Goal: Ask a question: Seek information or help from site administrators or community

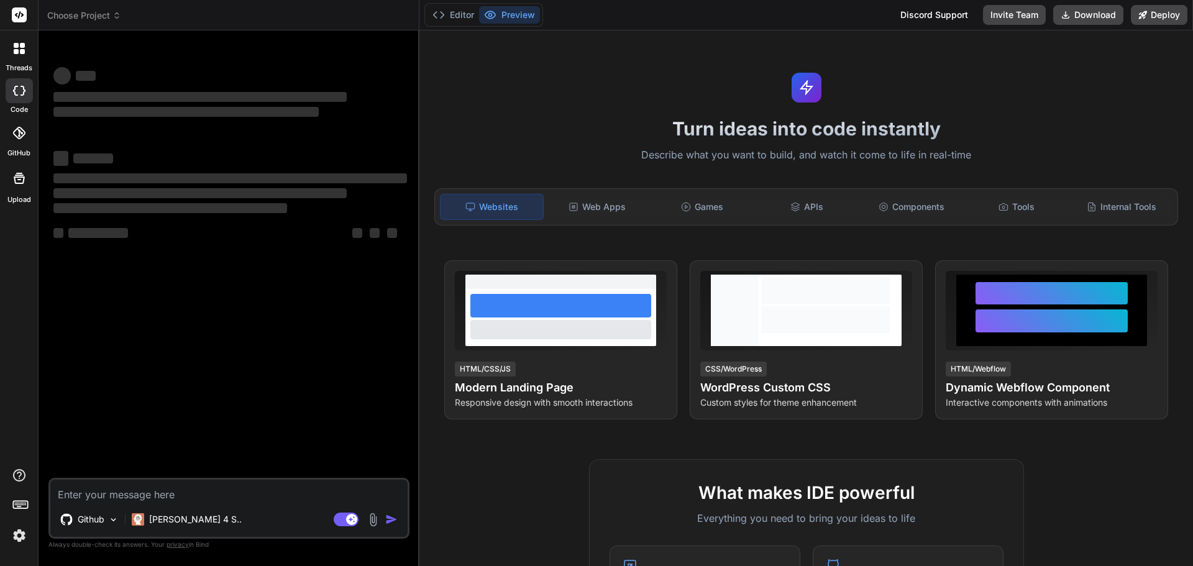
click at [16, 532] on img at bounding box center [19, 535] width 21 height 21
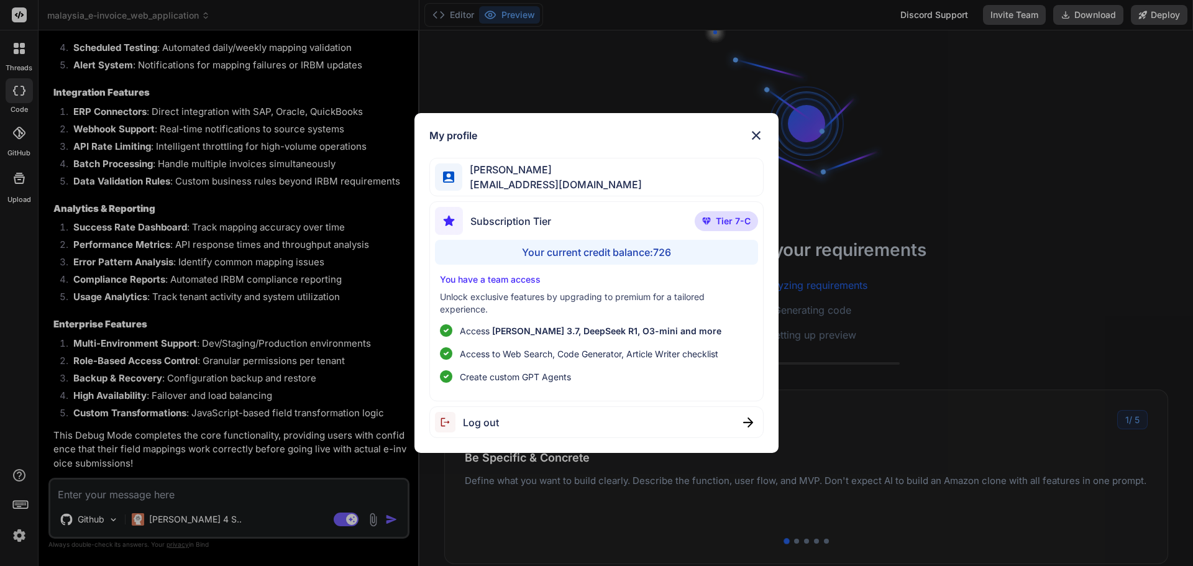
scroll to position [5002, 0]
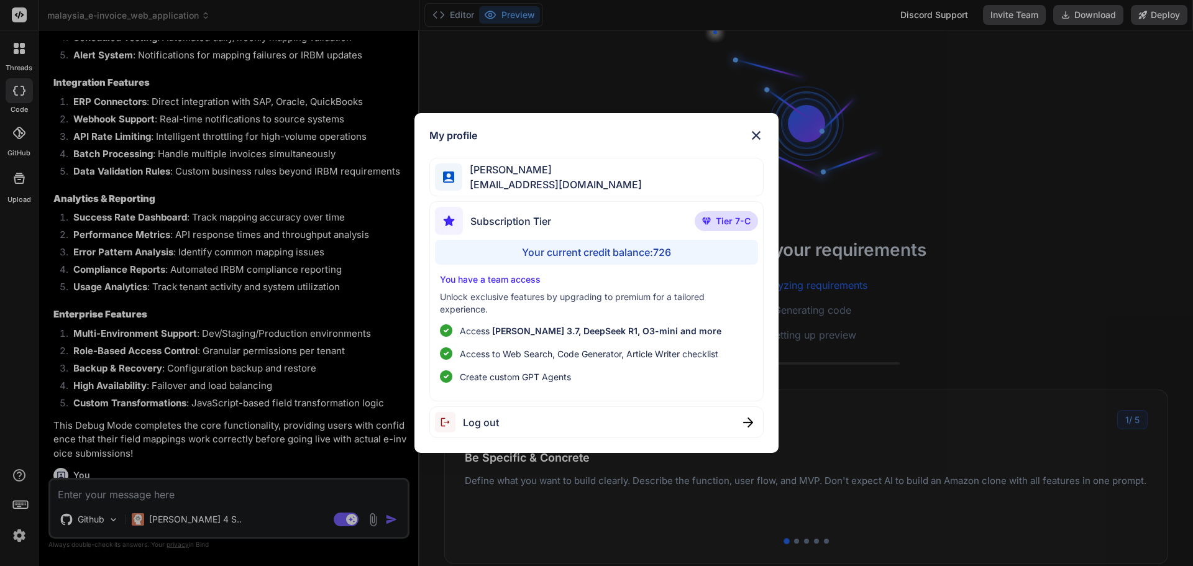
click at [757, 134] on img at bounding box center [756, 135] width 15 height 15
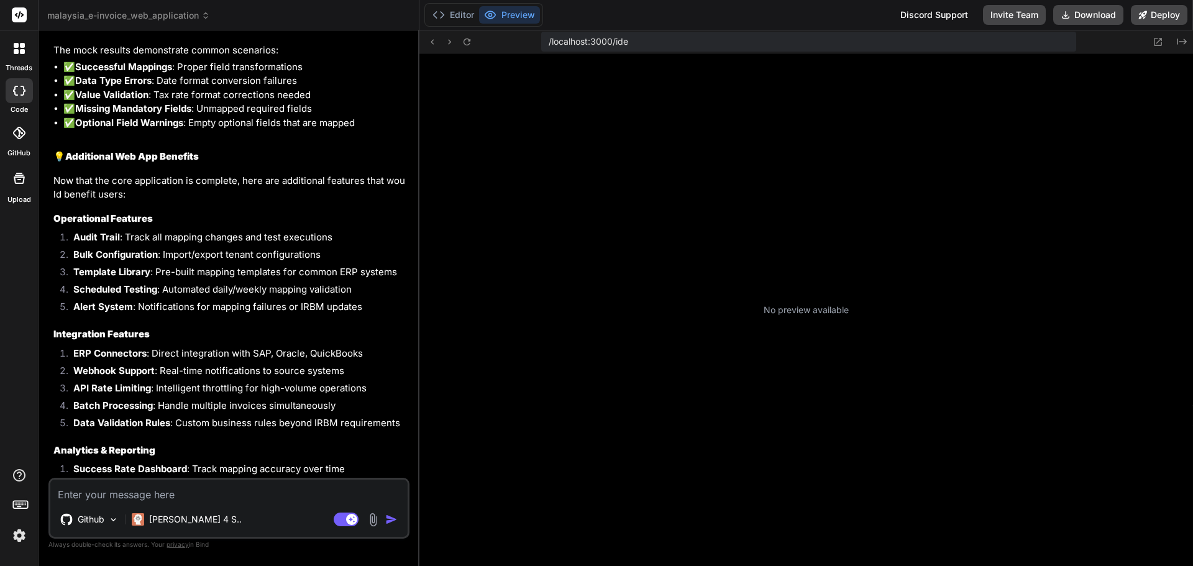
scroll to position [118, 0]
type textarea "x"
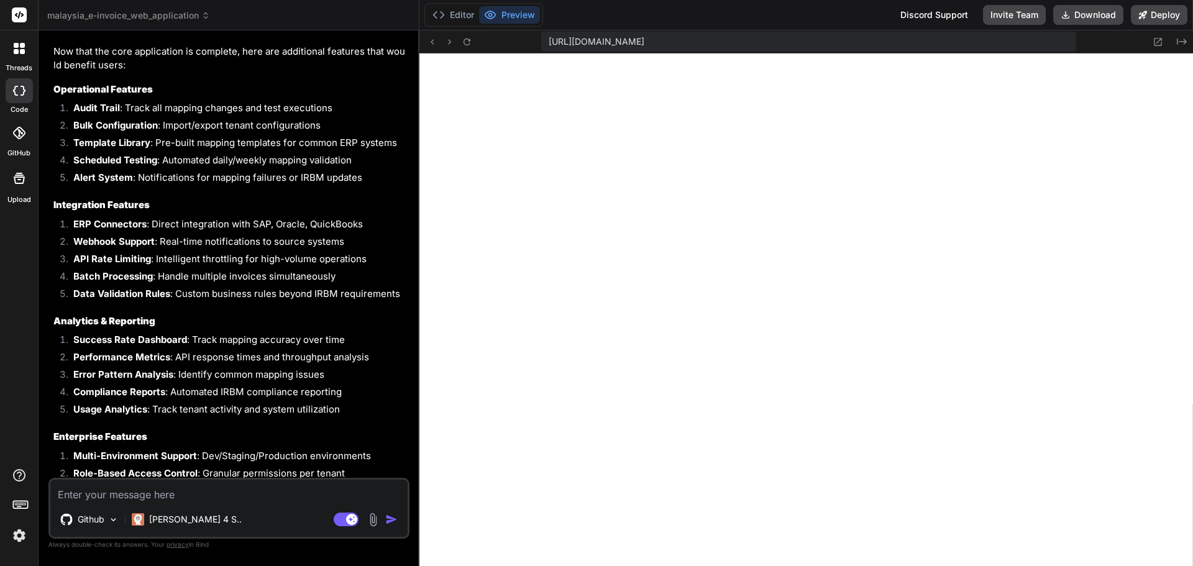
scroll to position [4881, 0]
click at [466, 46] on icon at bounding box center [467, 42] width 11 height 11
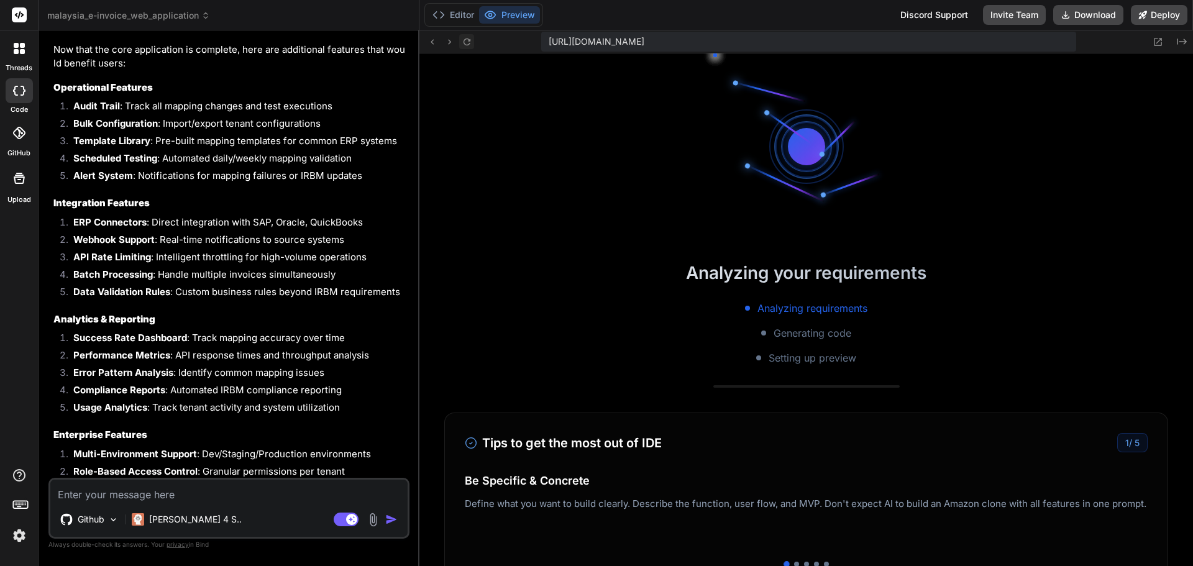
scroll to position [319, 0]
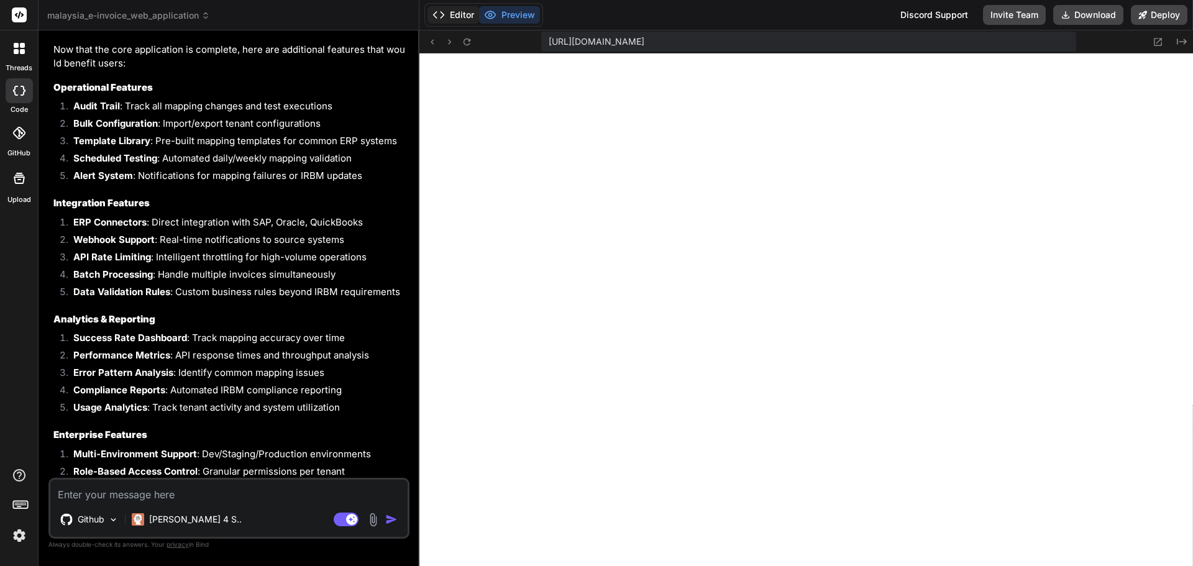
click at [462, 17] on button "Editor" at bounding box center [453, 14] width 52 height 17
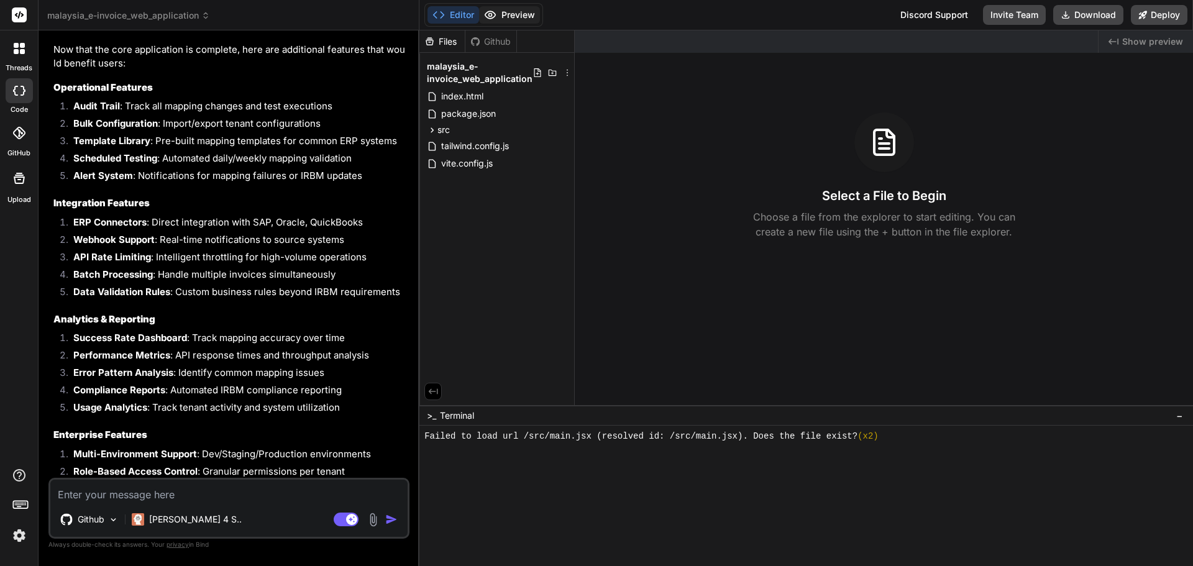
click at [527, 12] on button "Preview" at bounding box center [509, 14] width 61 height 17
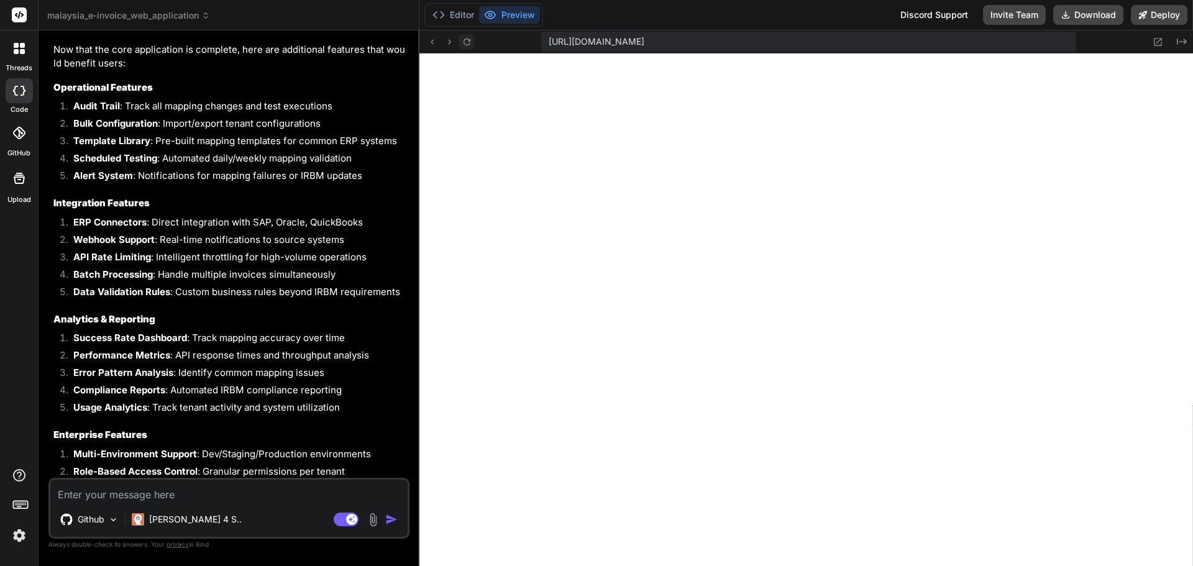
click at [462, 41] on icon at bounding box center [467, 42] width 11 height 11
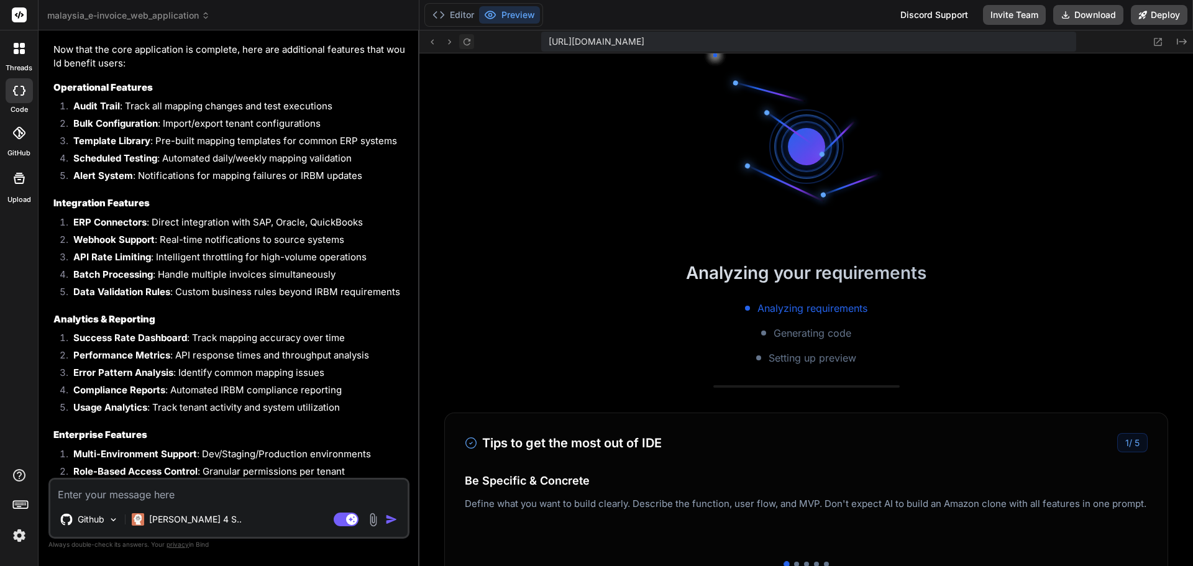
click at [462, 41] on icon at bounding box center [467, 42] width 11 height 11
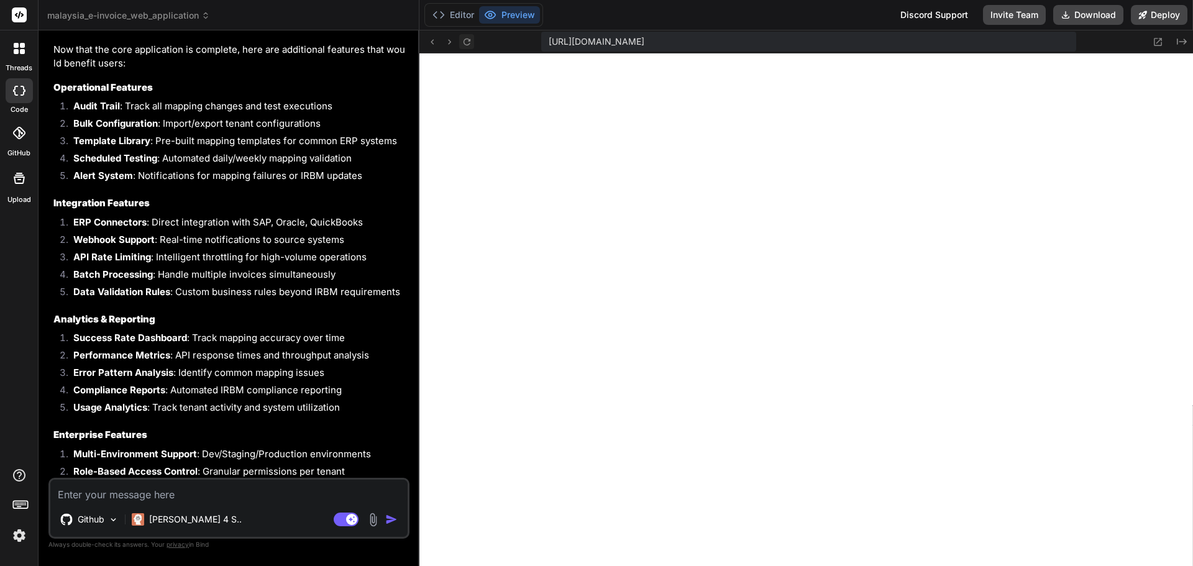
click at [462, 41] on icon at bounding box center [467, 42] width 11 height 11
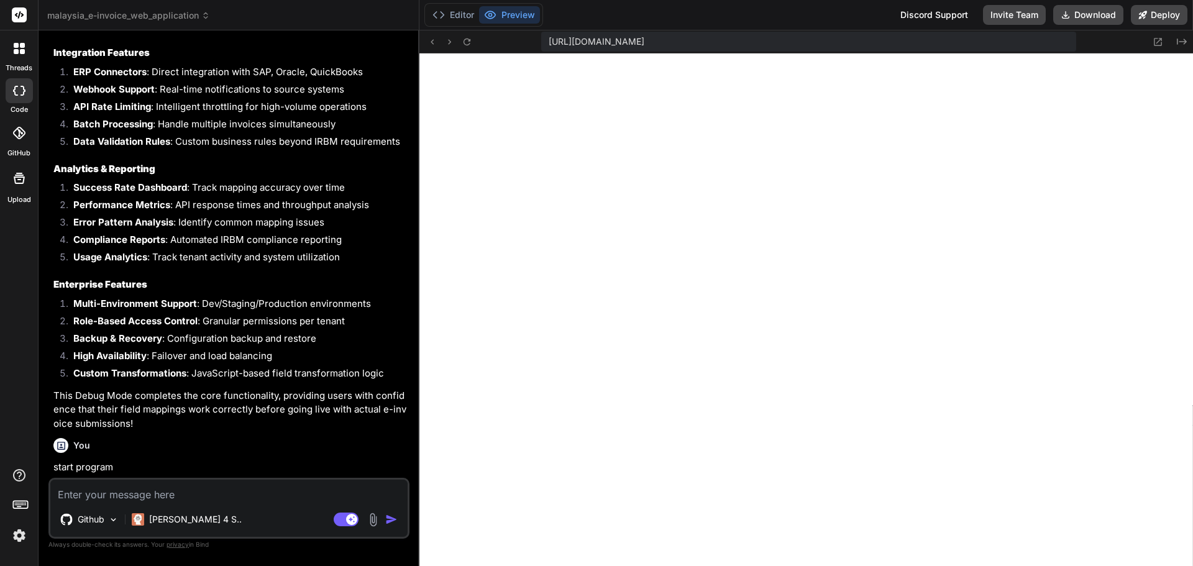
scroll to position [5034, 0]
click at [462, 42] on icon at bounding box center [467, 42] width 11 height 11
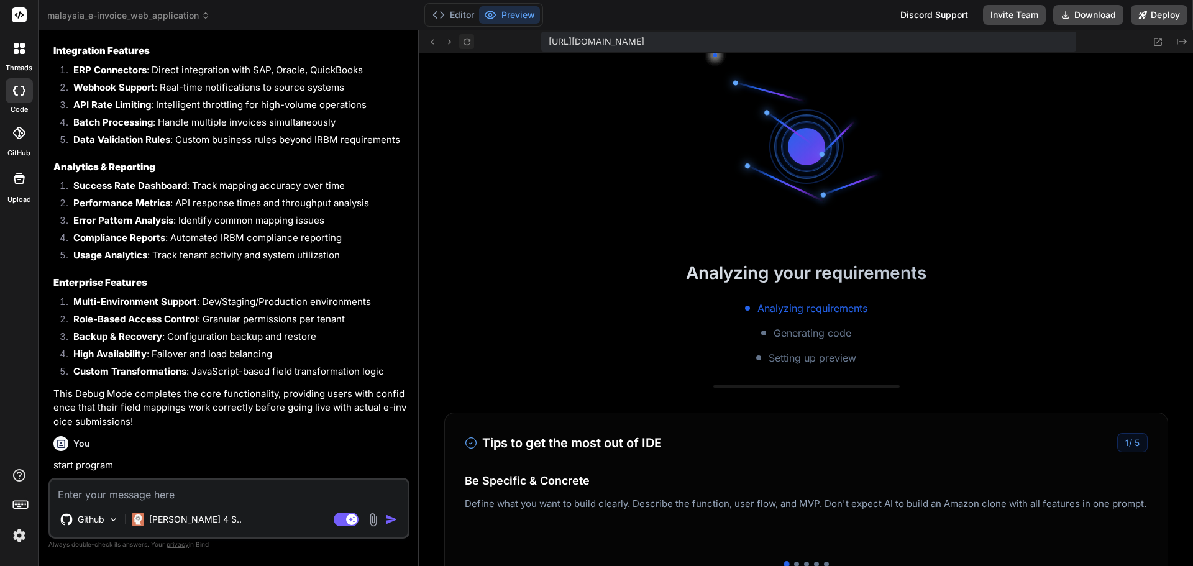
scroll to position [437, 0]
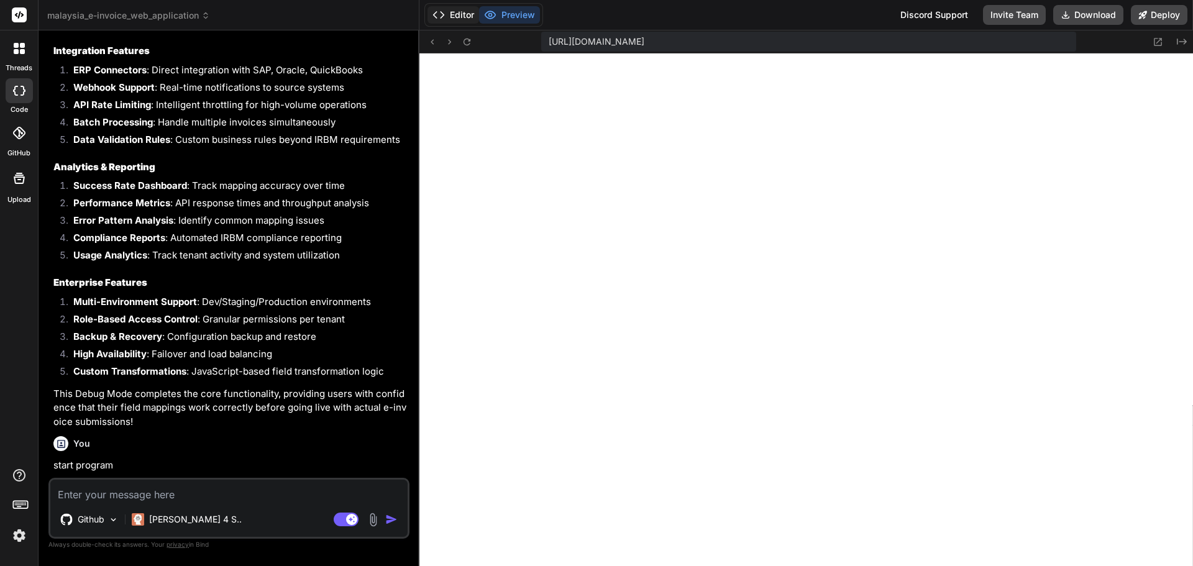
click at [459, 11] on button "Editor" at bounding box center [453, 14] width 52 height 17
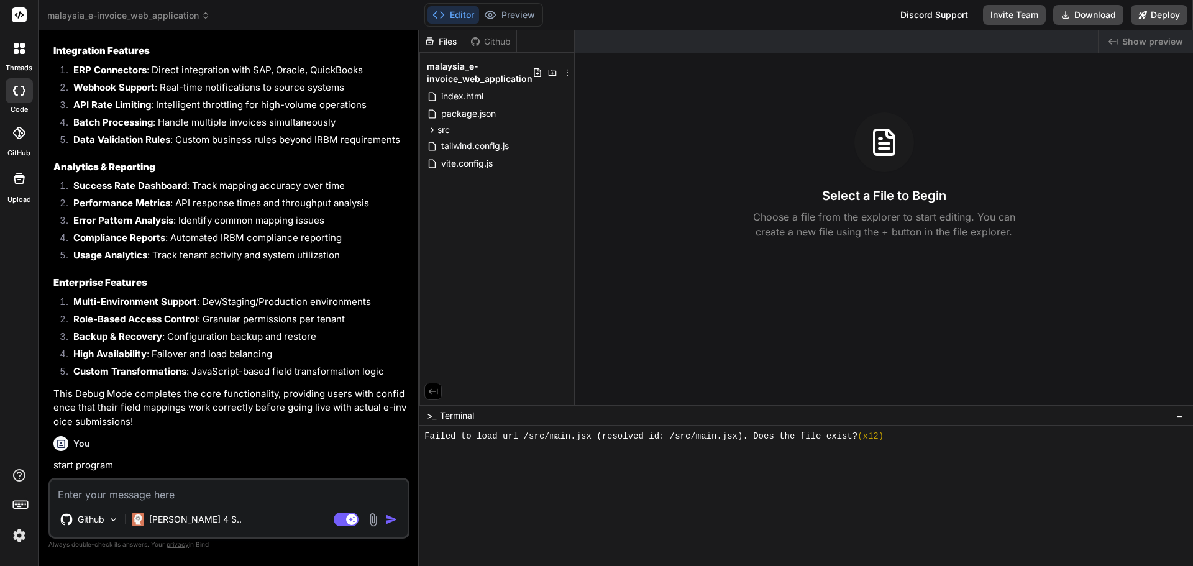
click at [616, 467] on div at bounding box center [800, 472] width 752 height 12
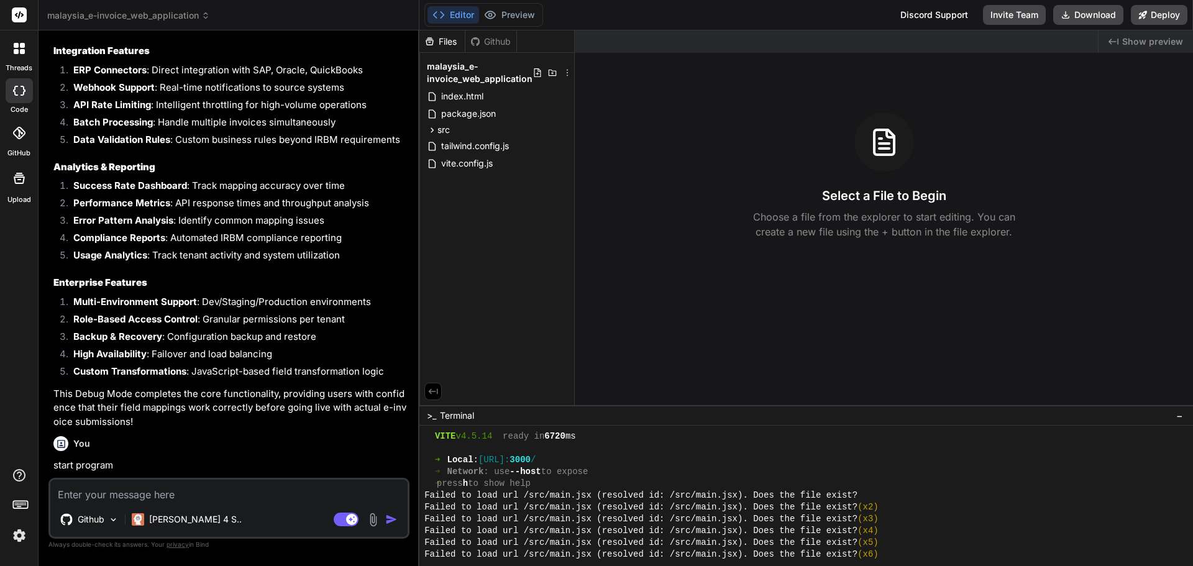
scroll to position [244, 0]
click at [429, 130] on icon at bounding box center [432, 130] width 11 height 11
click at [443, 211] on icon at bounding box center [442, 211] width 11 height 11
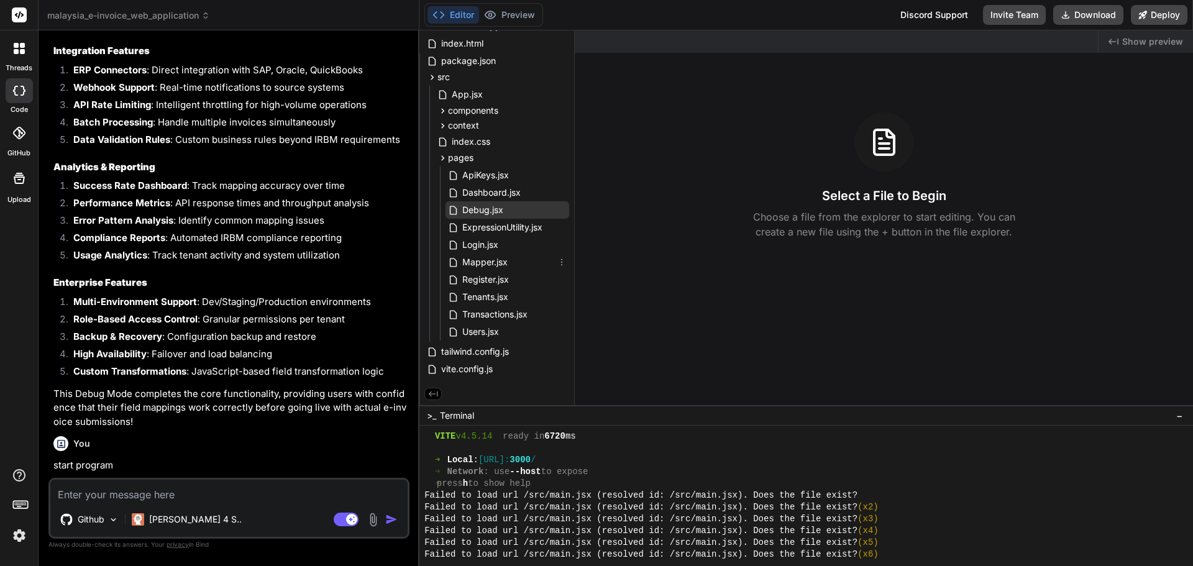
scroll to position [0, 0]
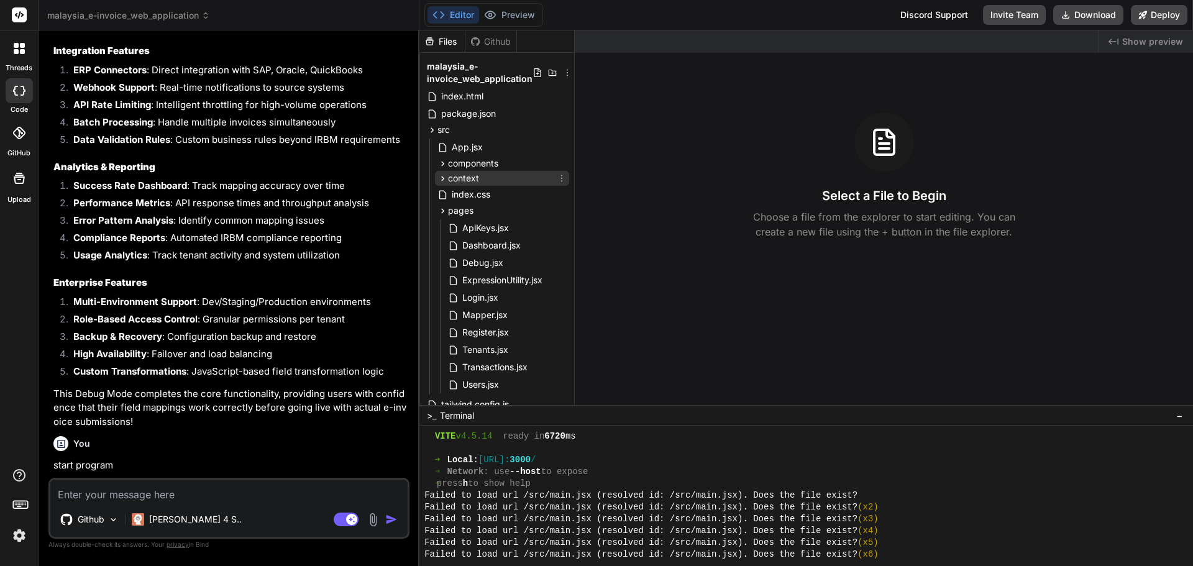
click at [438, 179] on icon at bounding box center [442, 178] width 11 height 11
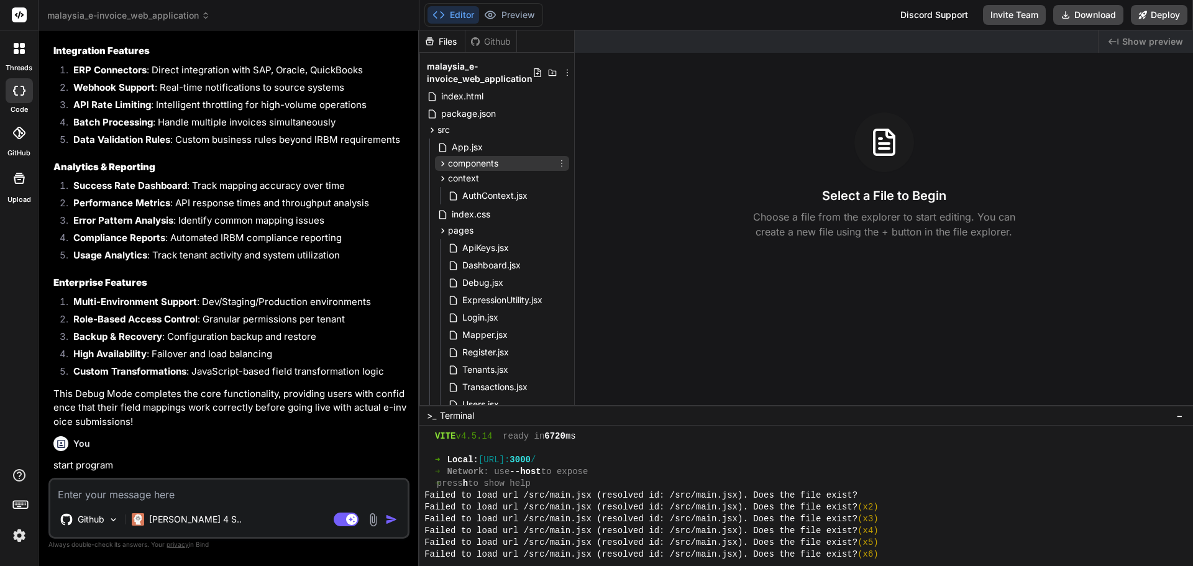
click at [439, 165] on icon at bounding box center [442, 163] width 11 height 11
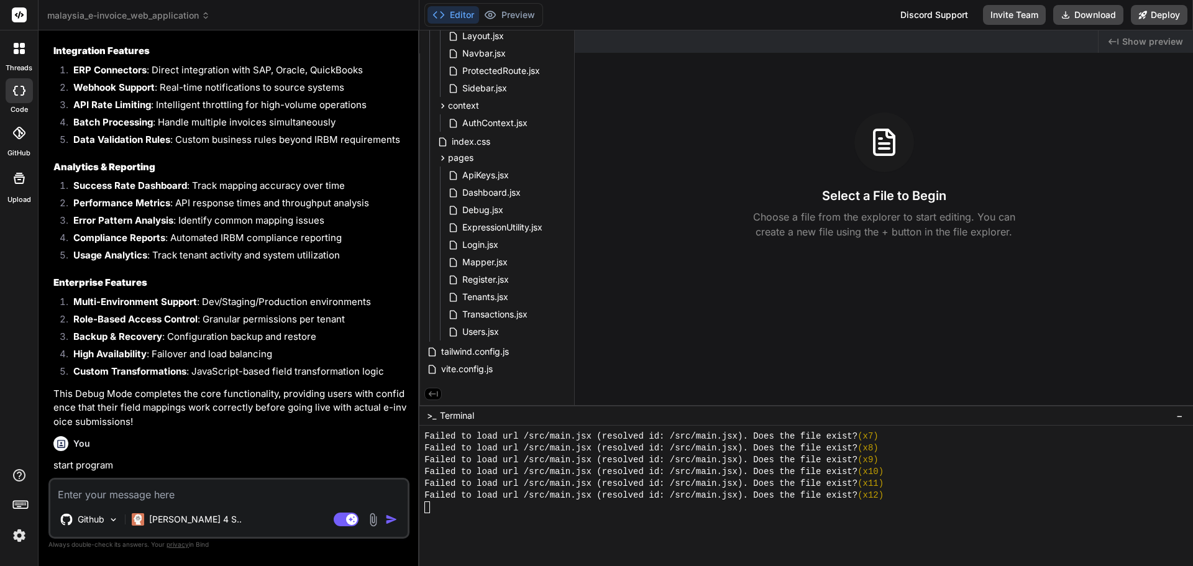
scroll to position [388, 0]
click at [526, 526] on div at bounding box center [800, 531] width 752 height 12
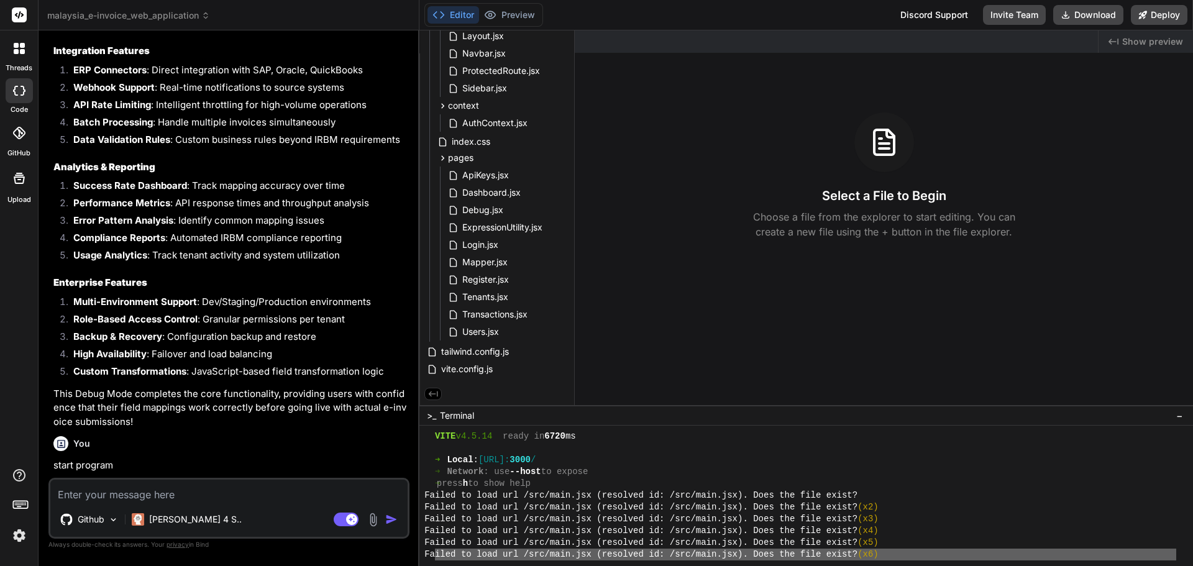
scroll to position [248, 0]
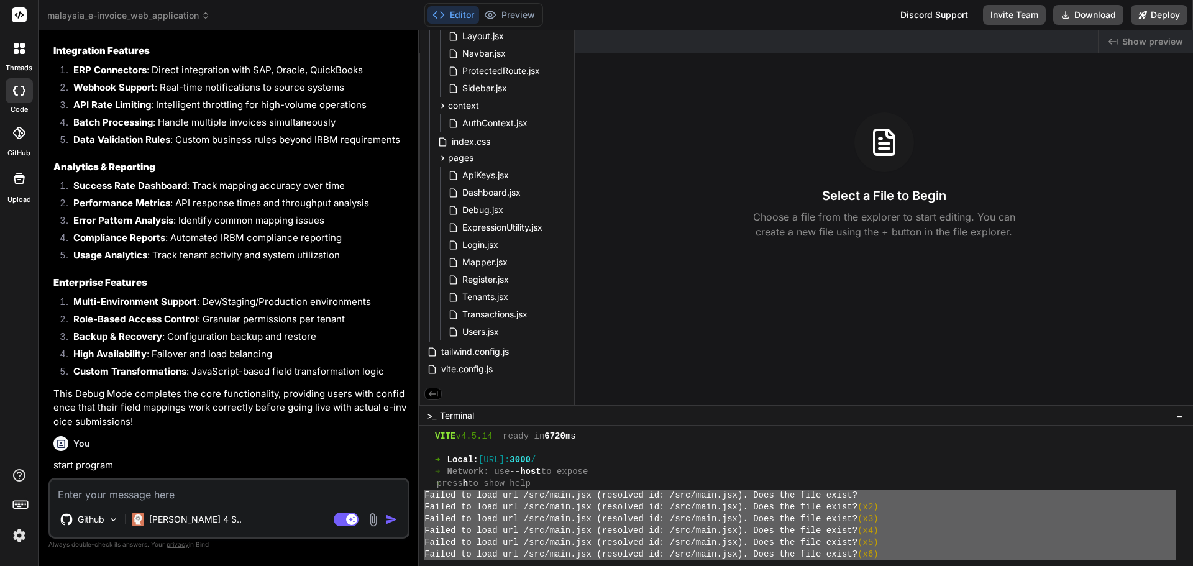
drag, startPoint x: 886, startPoint y: 439, endPoint x: 422, endPoint y: 497, distance: 467.7
click at [422, 497] on div "MMMMMMMMMMMMMMMMMMMMMMMMMMMMMMMM ]]]]]]]]]]]]]]]]]]]]]]]]]]]]]]]] VITE v4.5.14 …" at bounding box center [805, 496] width 773 height 140
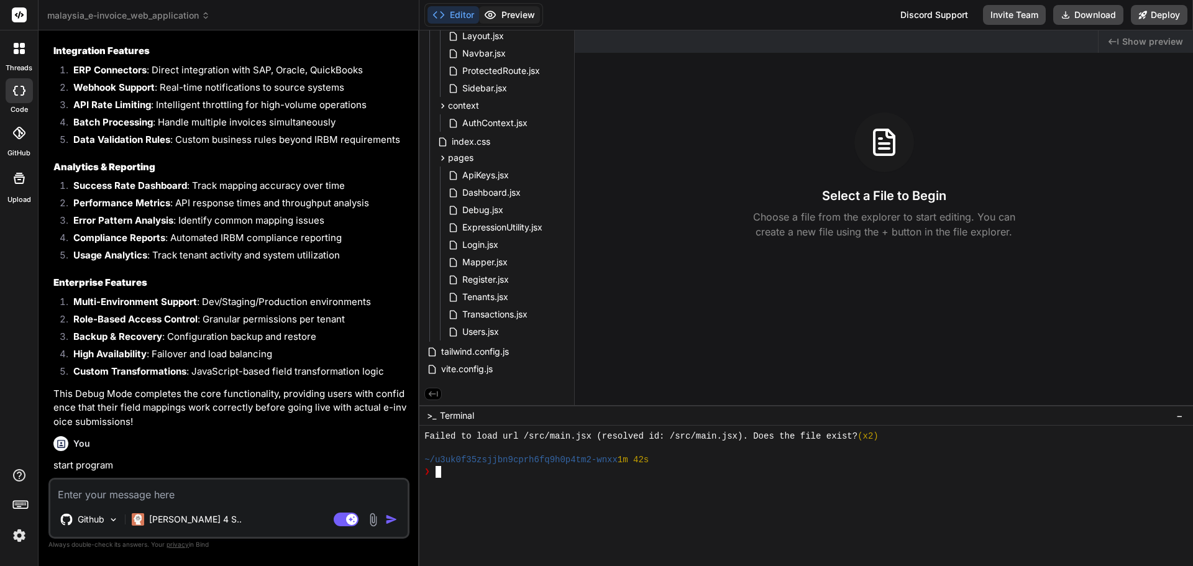
click at [537, 14] on button "Preview" at bounding box center [509, 14] width 61 height 17
click at [512, 480] on div at bounding box center [800, 484] width 752 height 12
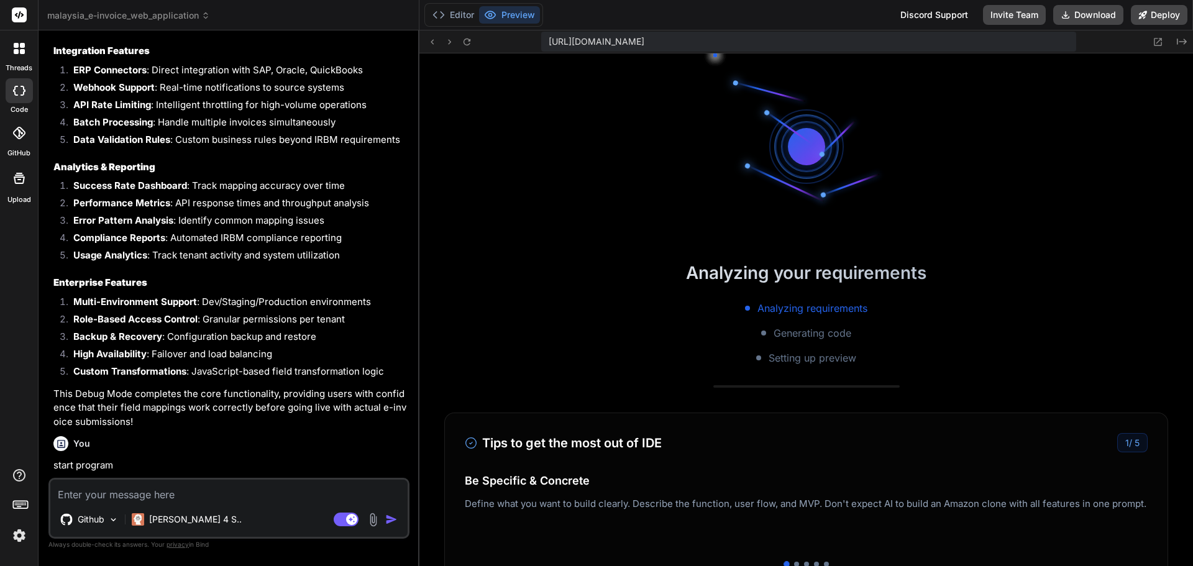
scroll to position [649, 0]
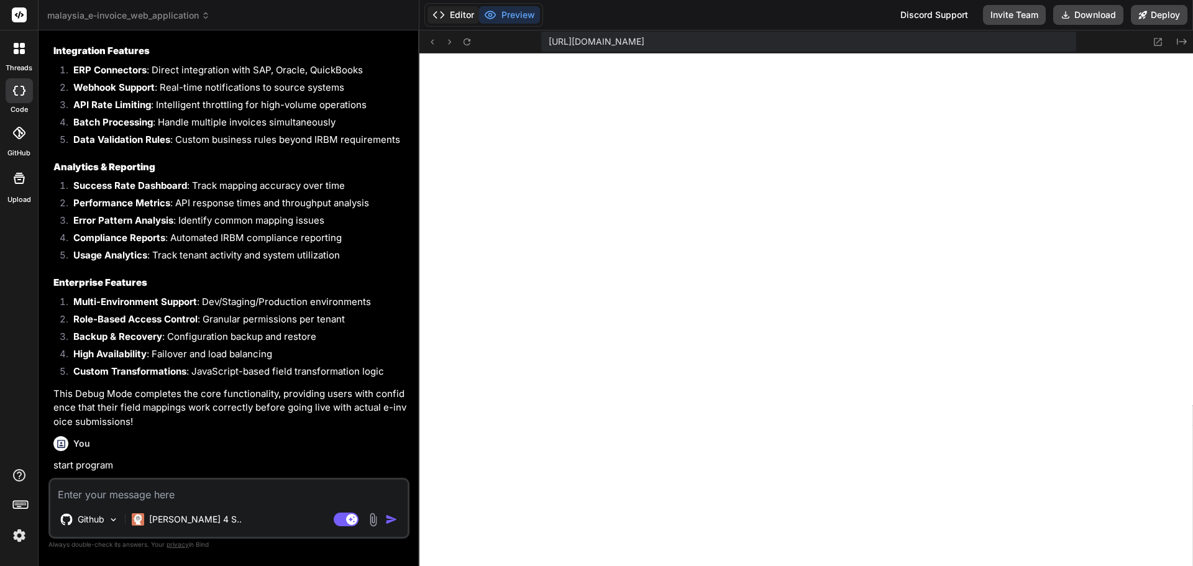
click at [452, 9] on button "Editor" at bounding box center [453, 14] width 52 height 17
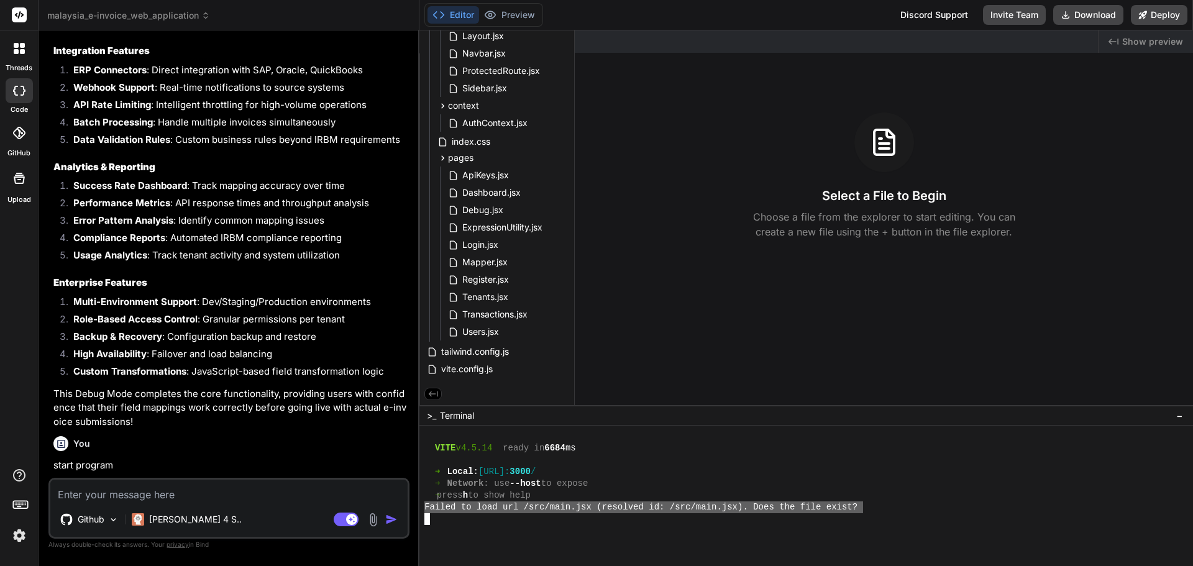
drag, startPoint x: 424, startPoint y: 505, endPoint x: 862, endPoint y: 504, distance: 437.3
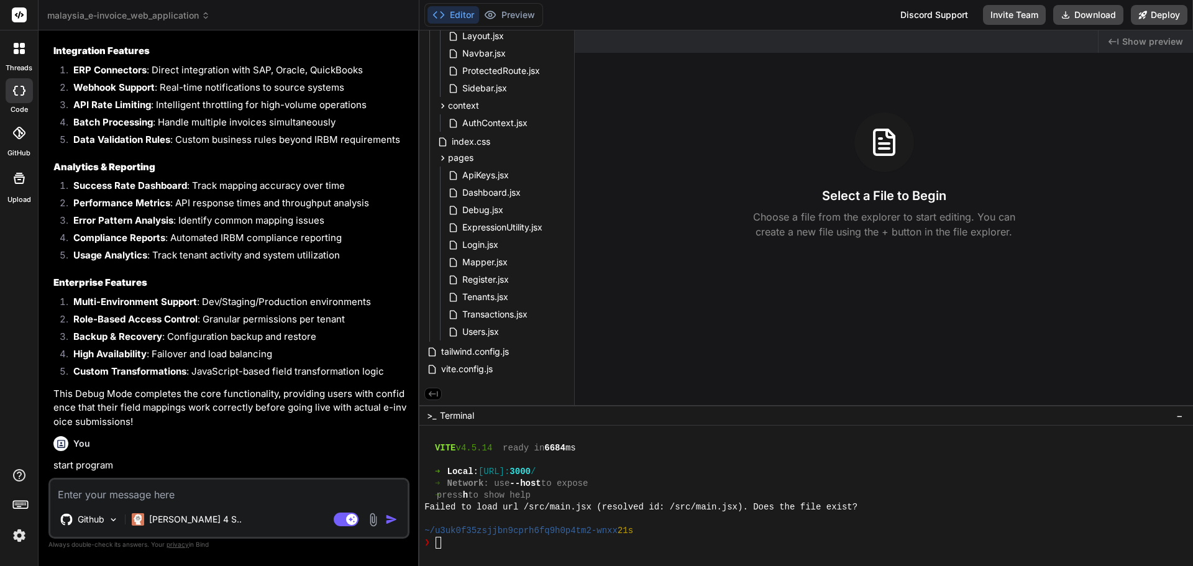
click at [244, 485] on textarea at bounding box center [228, 491] width 357 height 22
paste textarea "301/SIV/2025/12170"
type textarea "301/SIV/2025/12170"
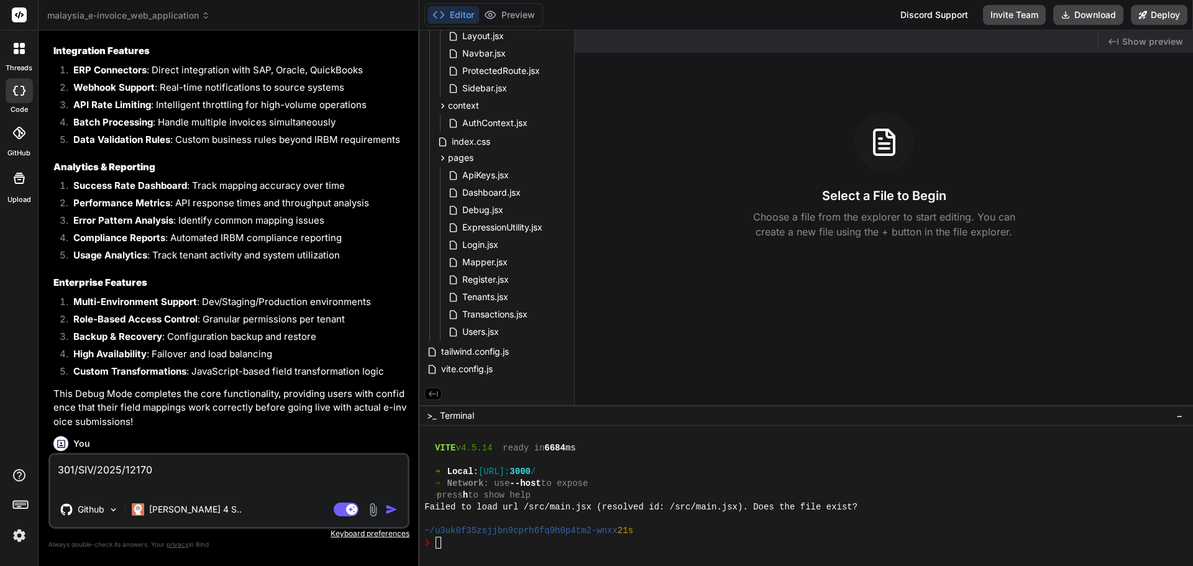
type textarea "x"
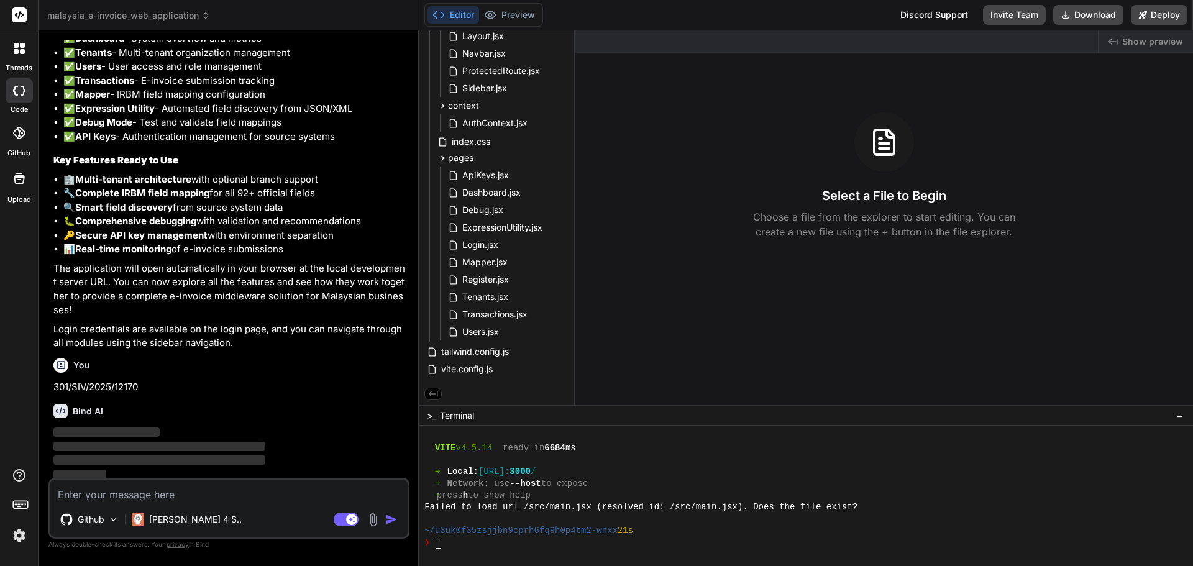
scroll to position [5749, 0]
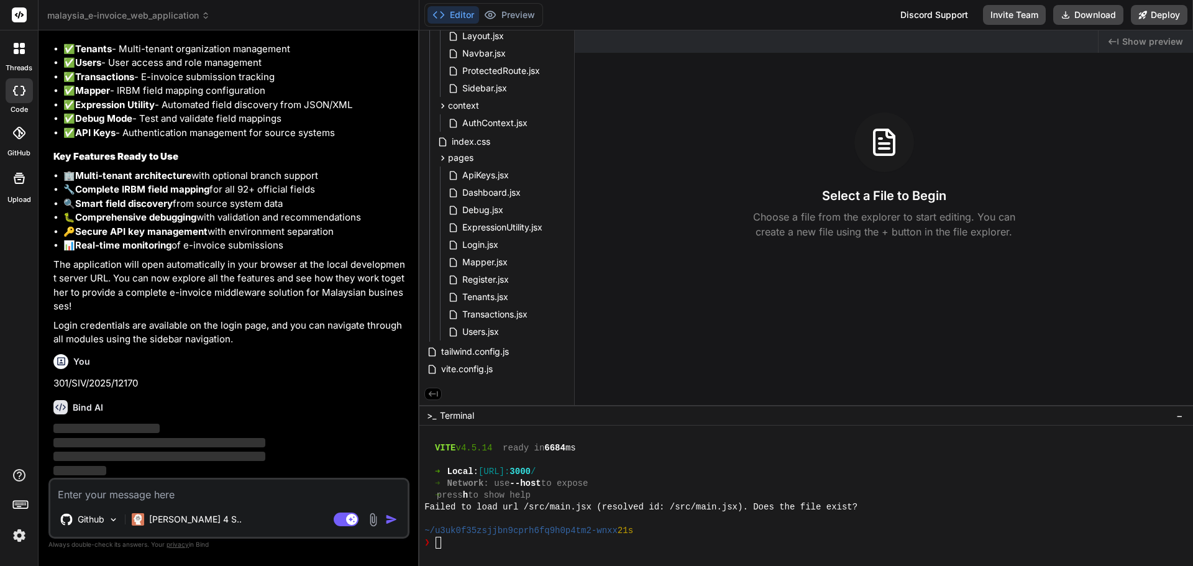
click at [244, 485] on textarea at bounding box center [228, 491] width 357 height 22
paste textarea "301/SIV/2025/12170"
type textarea "301/SIV/2025/12170"
type textarea "x"
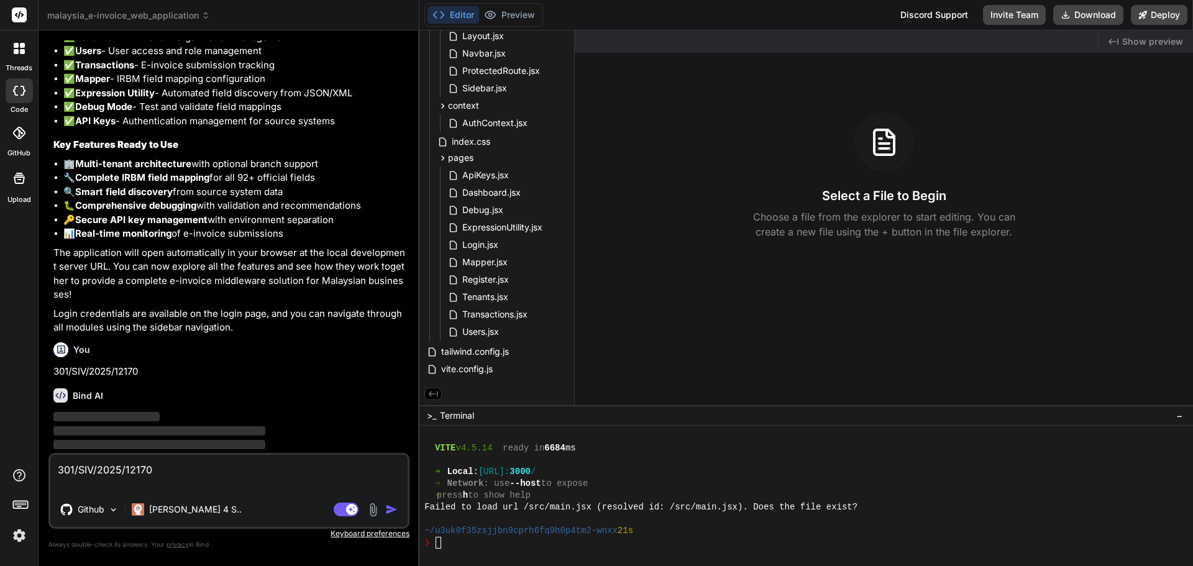
type textarea "301/SIV/2025/12170"
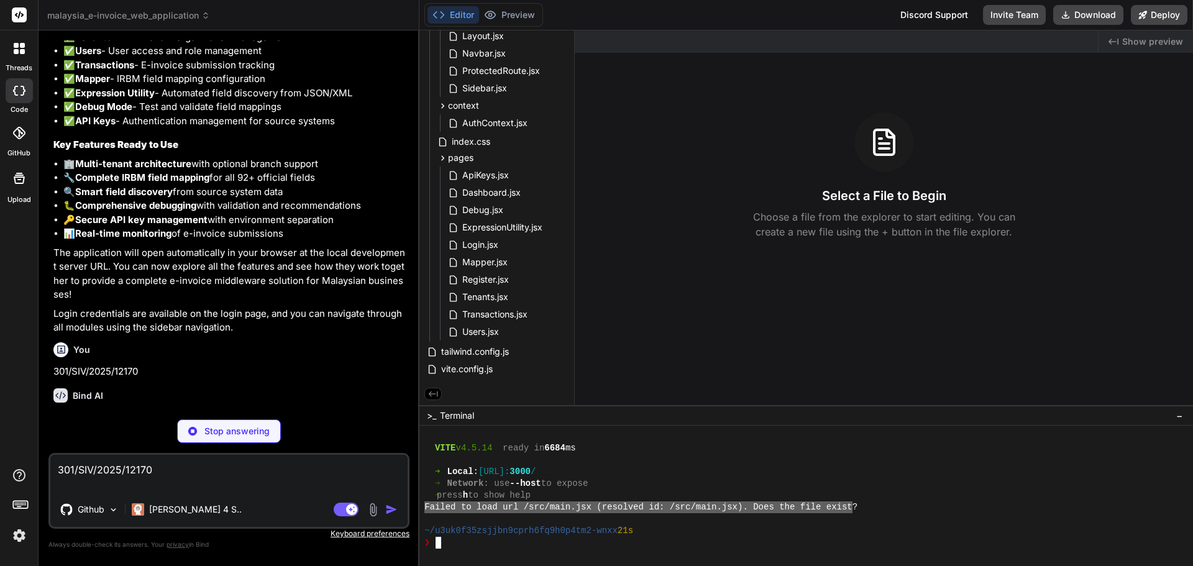
drag, startPoint x: 855, startPoint y: 506, endPoint x: 421, endPoint y: 504, distance: 434.2
click at [235, 427] on p "Stop answering" at bounding box center [236, 431] width 65 height 12
type textarea "x"
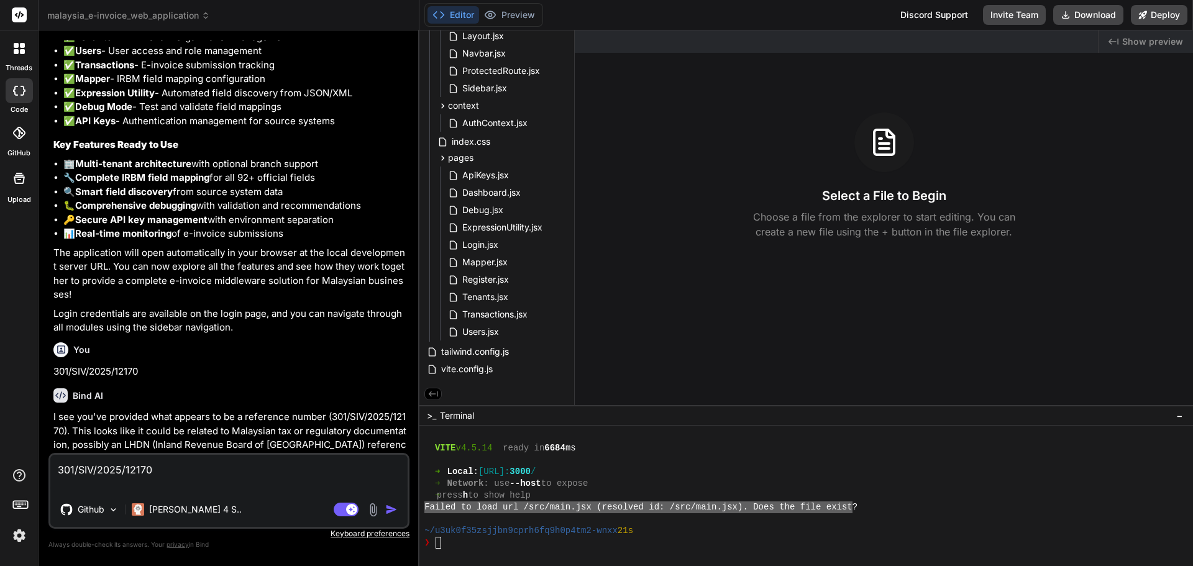
type textarea "Failed to load url /src/main.jsx (resolved id: /src/main.jsx). Does the file ex…"
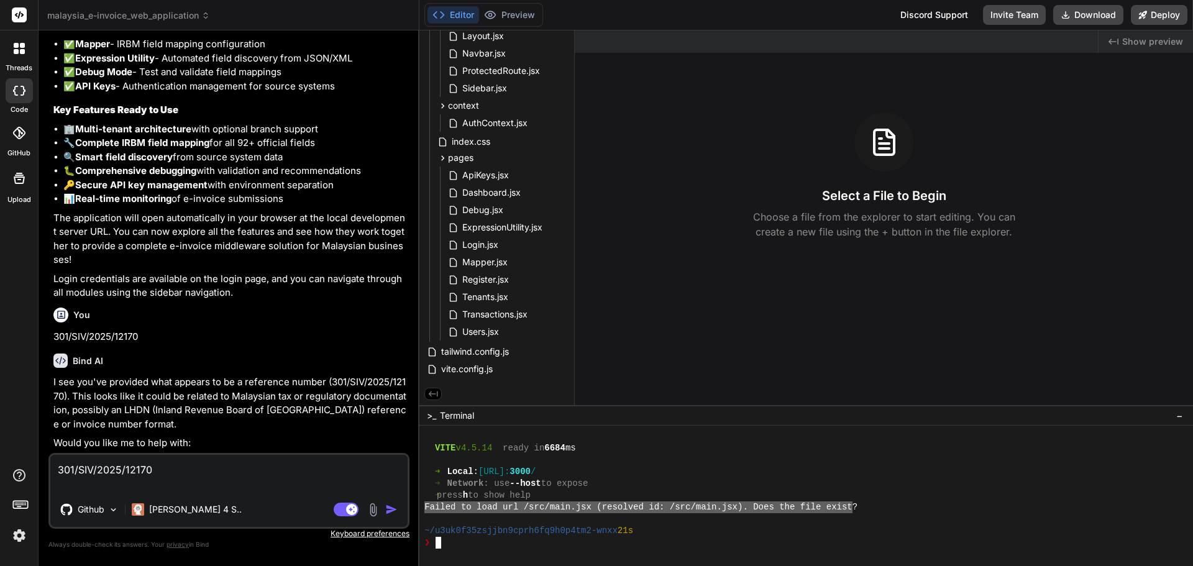
click at [178, 469] on textarea "301/SIV/2025/12170" at bounding box center [228, 473] width 357 height 37
paste textarea "Failed to load url /src/main.jsx (resolved id: /src/main.jsx). Does the file ex…"
type textarea "Failed to load url /src/main.jsx (resolved id: /src/main.jsx). Does the file ex…"
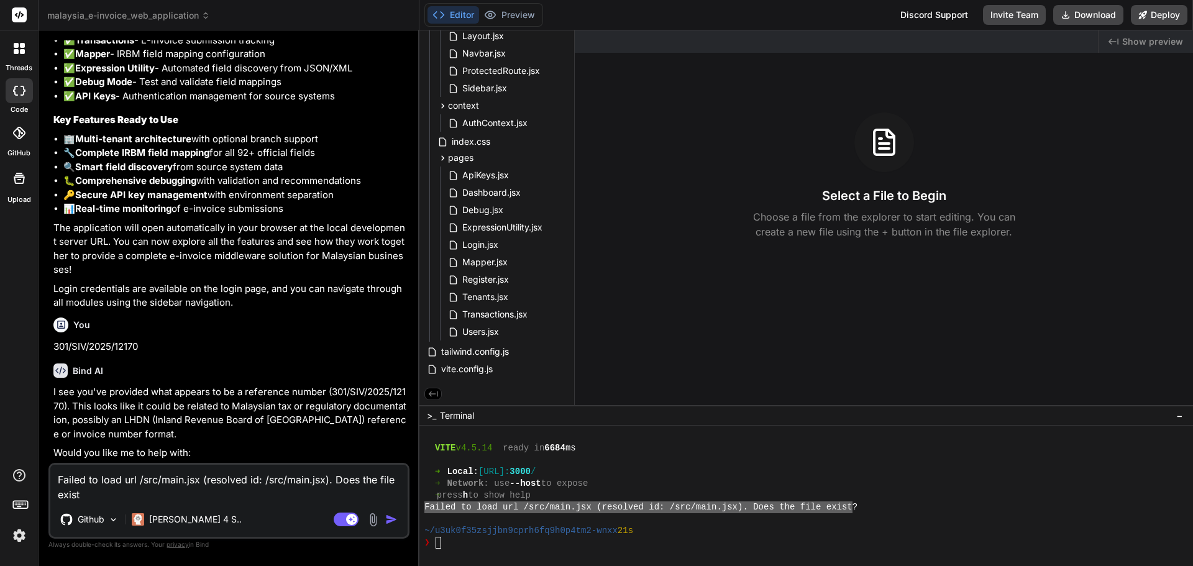
type textarea "x"
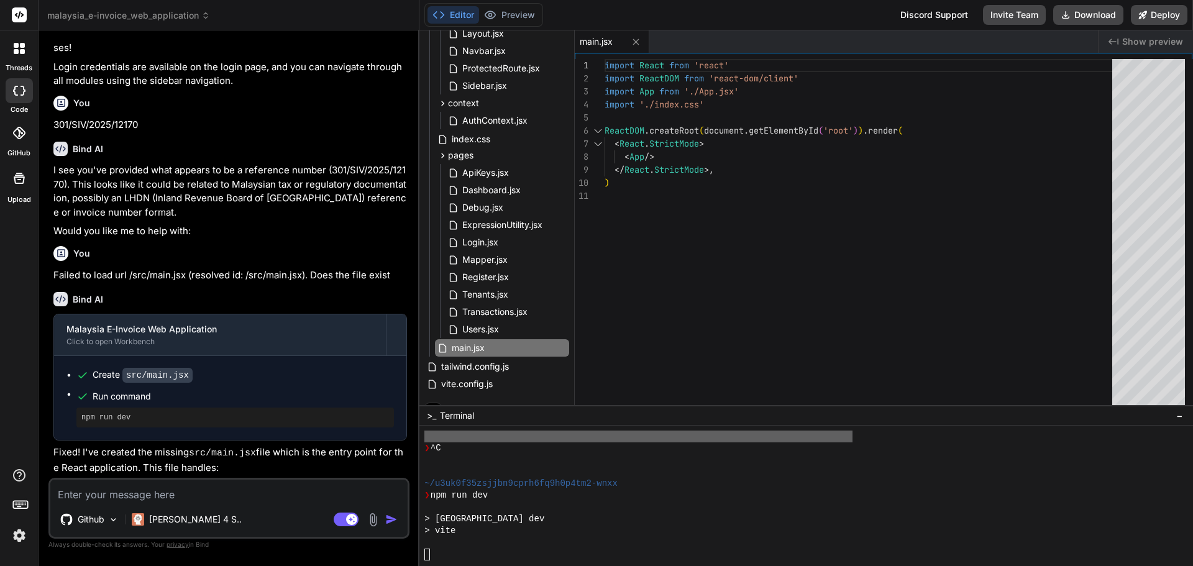
scroll to position [6082, 0]
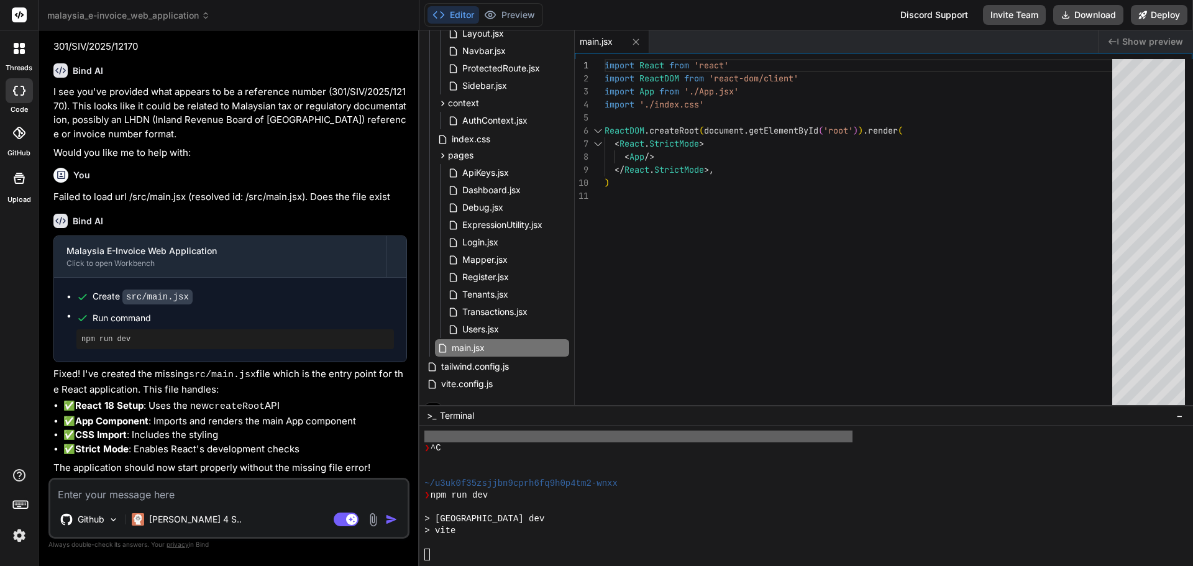
type textarea "x"
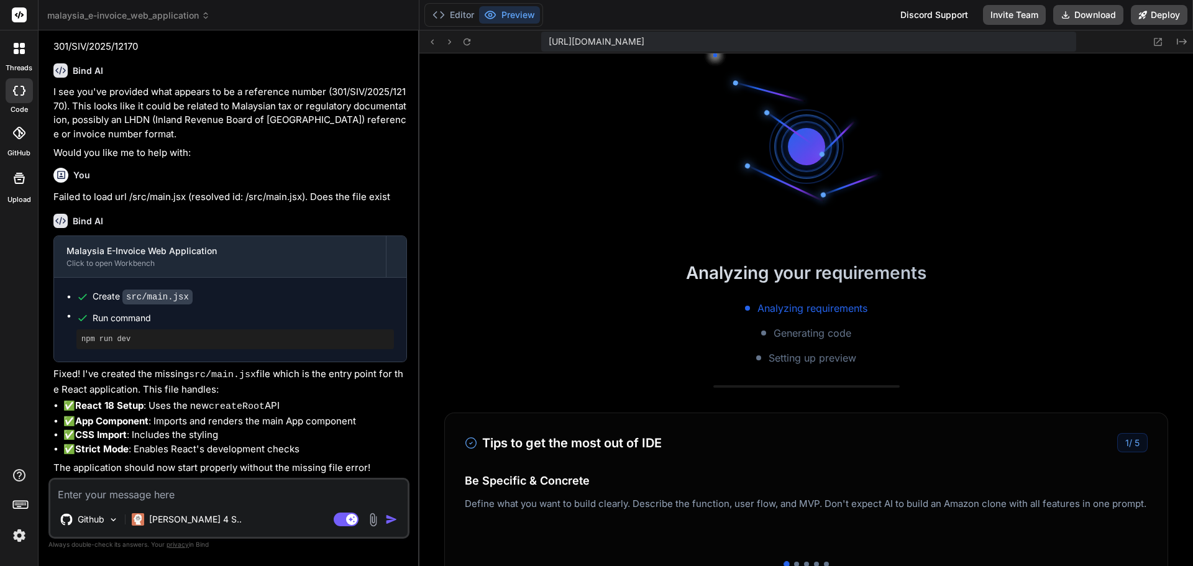
scroll to position [862, 0]
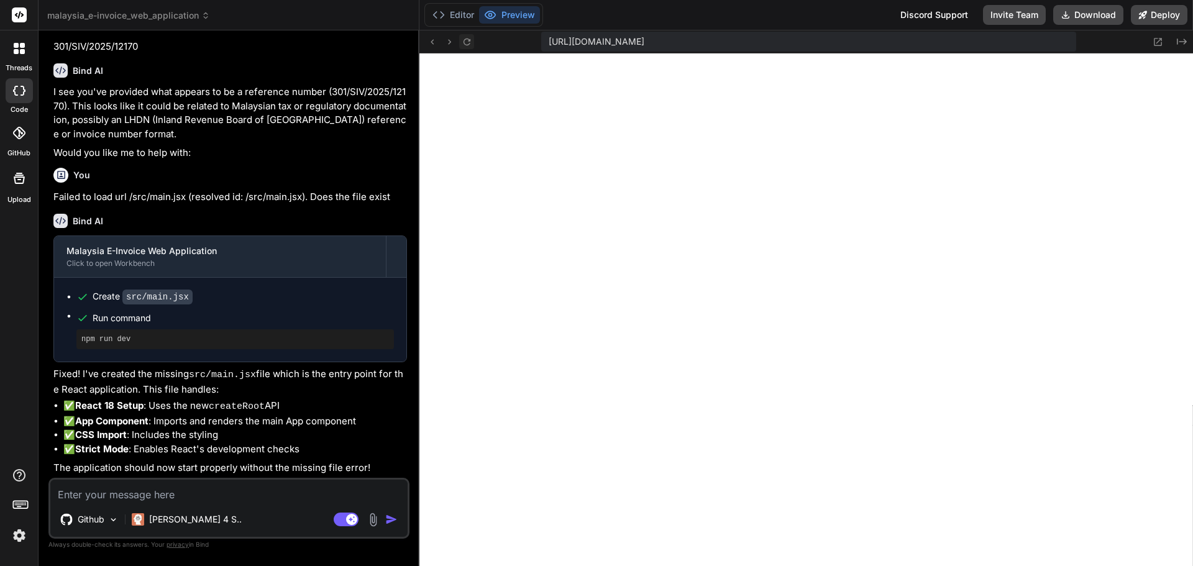
click at [463, 39] on icon at bounding box center [467, 42] width 11 height 11
click at [463, 11] on button "Editor" at bounding box center [453, 14] width 52 height 17
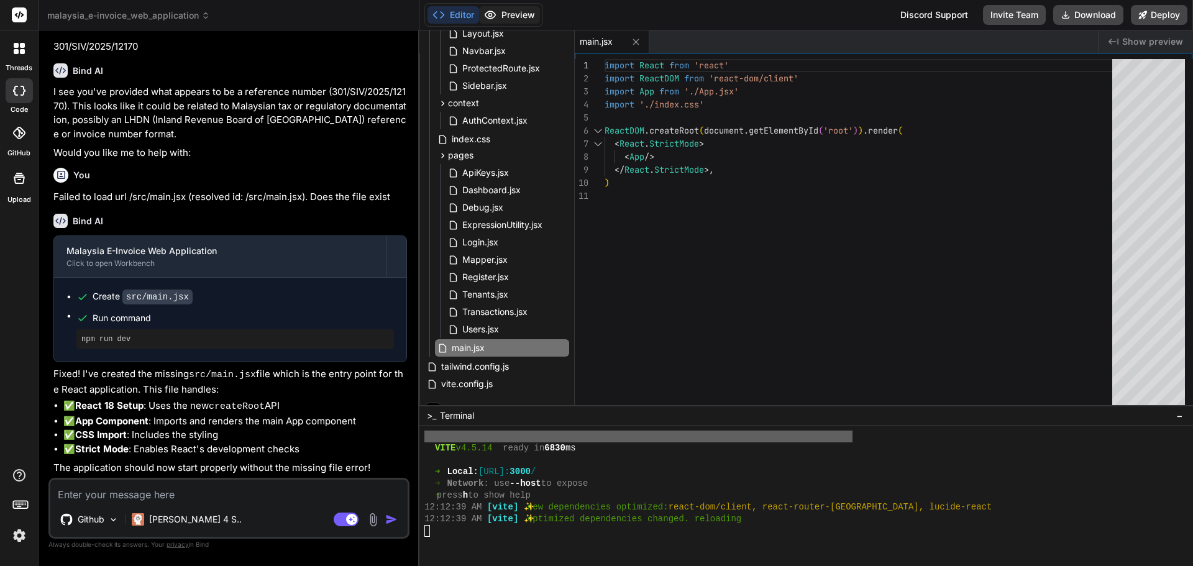
click at [520, 12] on button "Preview" at bounding box center [509, 14] width 61 height 17
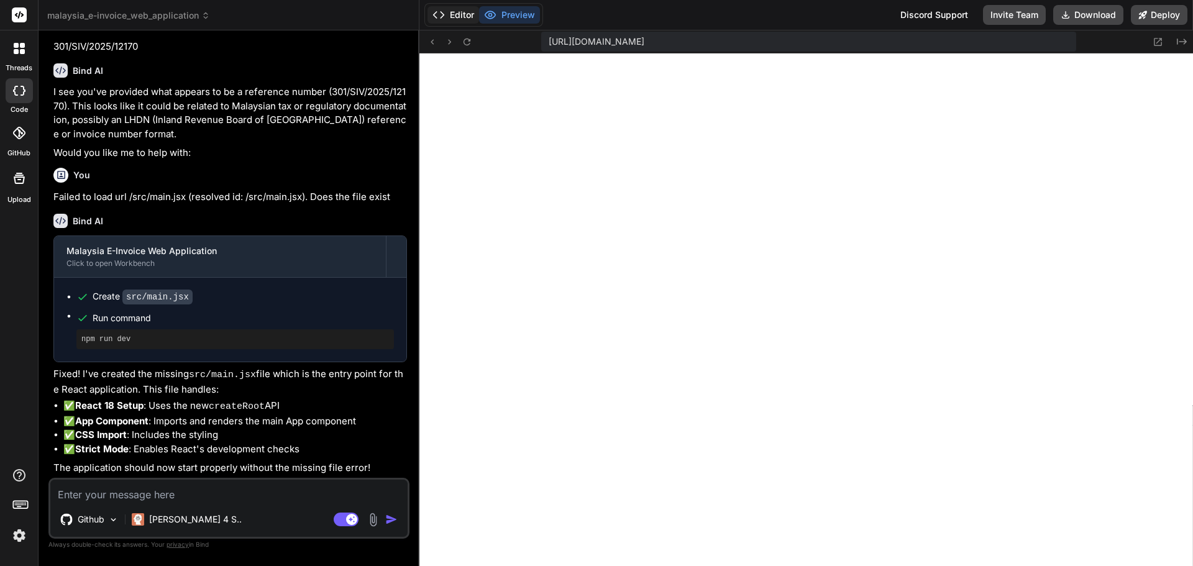
click at [457, 20] on button "Editor" at bounding box center [453, 14] width 52 height 17
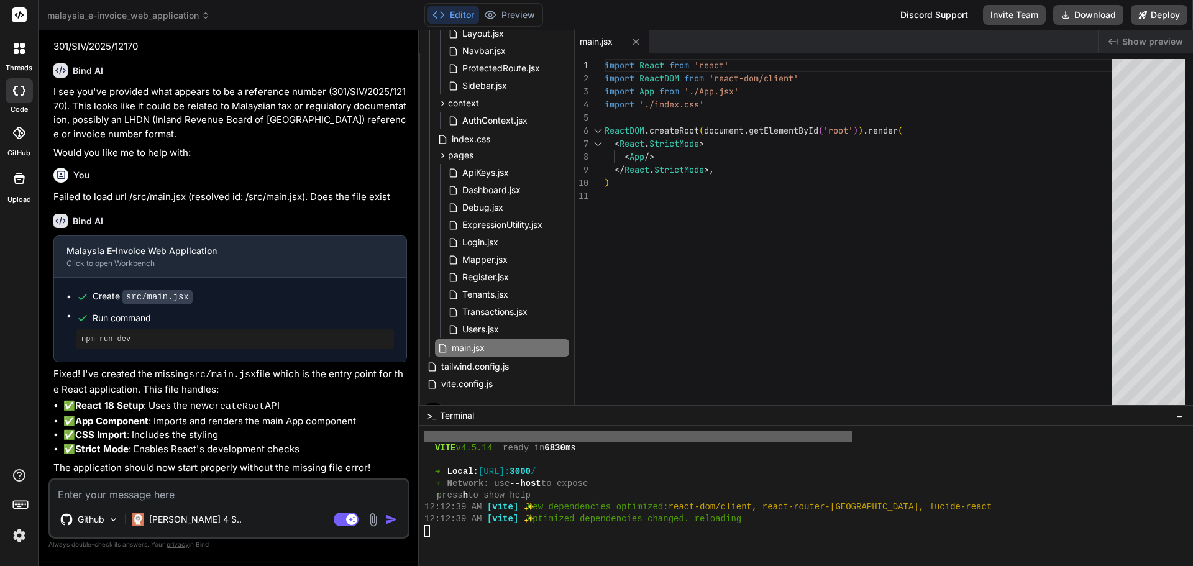
click at [215, 500] on textarea at bounding box center [228, 491] width 357 height 22
type textarea "C"
type textarea "x"
type textarea "Ca"
type textarea "x"
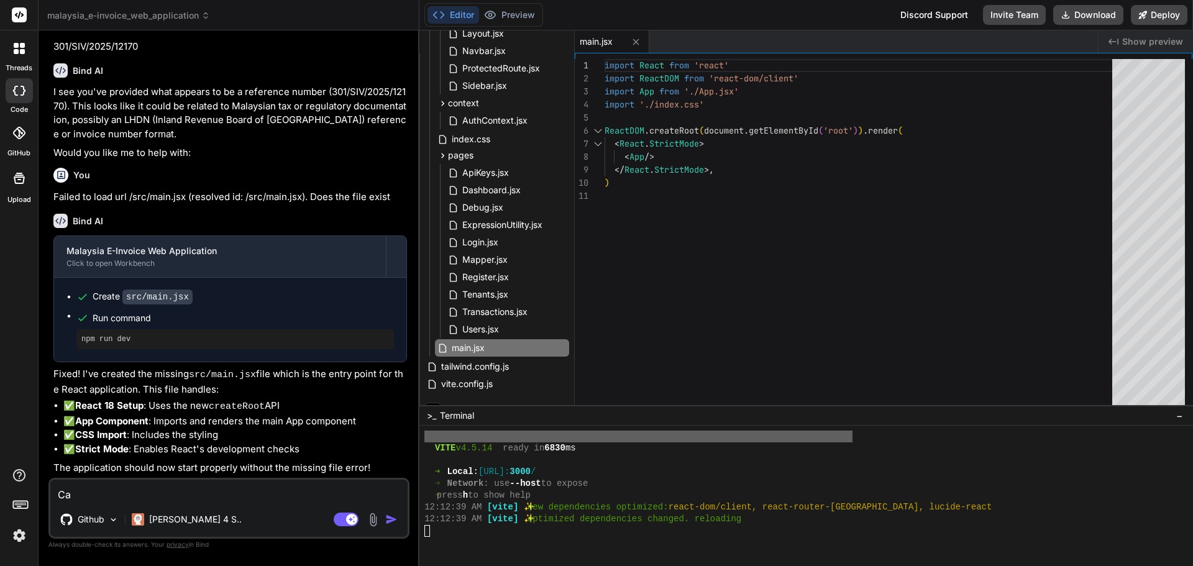
type textarea "Can"
type textarea "x"
type textarea "Can"
type textarea "x"
type textarea "Can y"
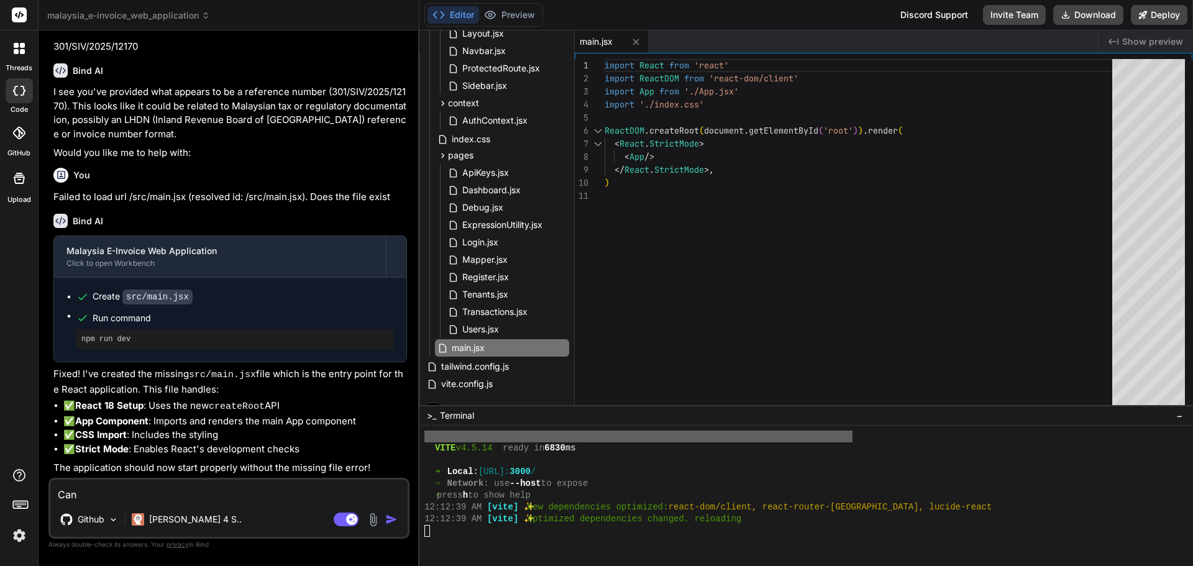
type textarea "x"
type textarea "Can yo"
type textarea "x"
type textarea "Can you"
type textarea "x"
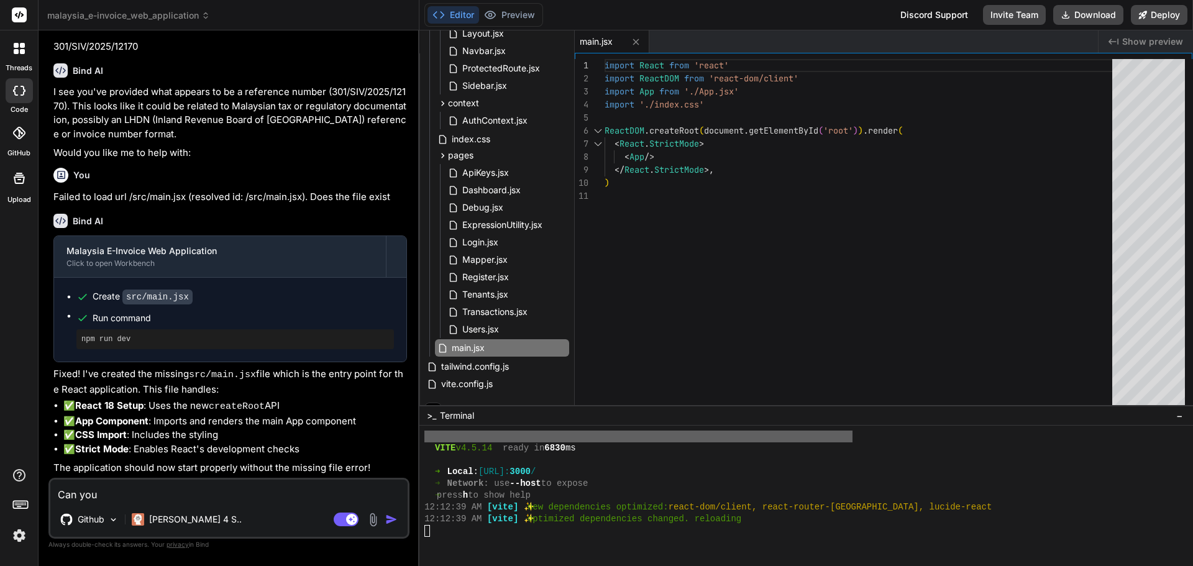
type textarea "Can you"
type textarea "x"
type textarea "Can you r"
type textarea "x"
type textarea "Can you re"
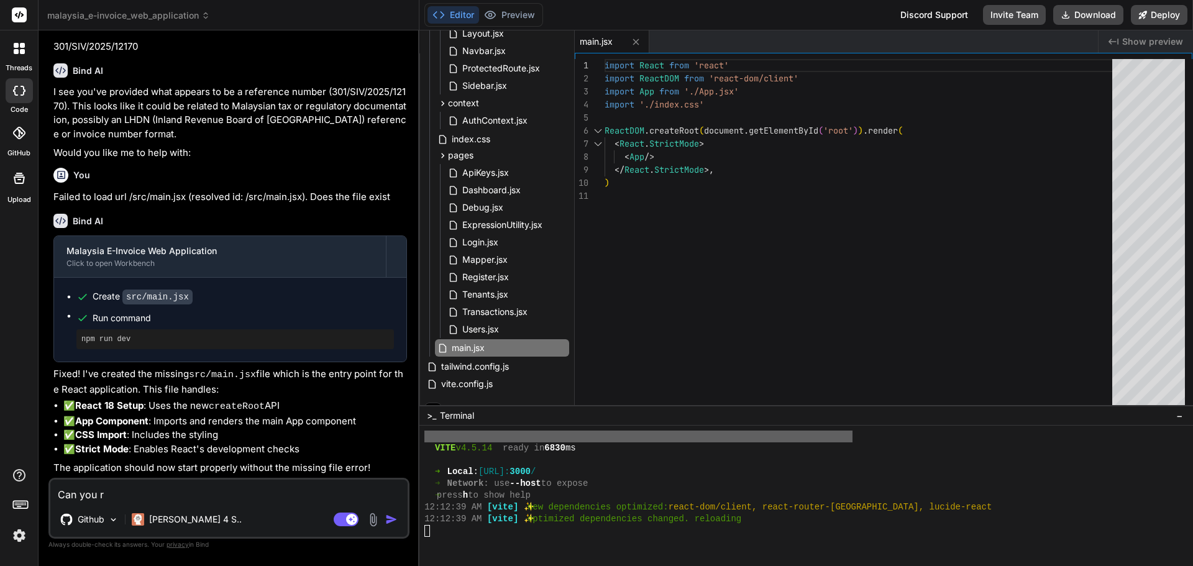
type textarea "x"
type textarea "Can you rec"
type textarea "x"
type textarea "Can you [PERSON_NAME]"
type textarea "x"
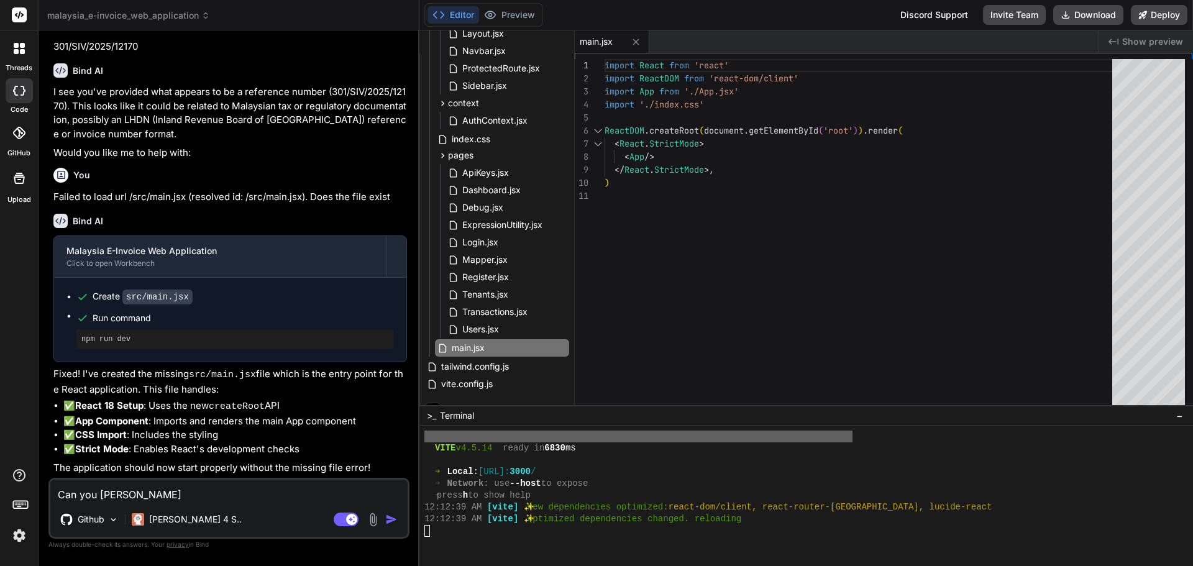
type textarea "Can you reche"
type textarea "x"
type textarea "Can you rechec"
type textarea "x"
type textarea "Can you recheck"
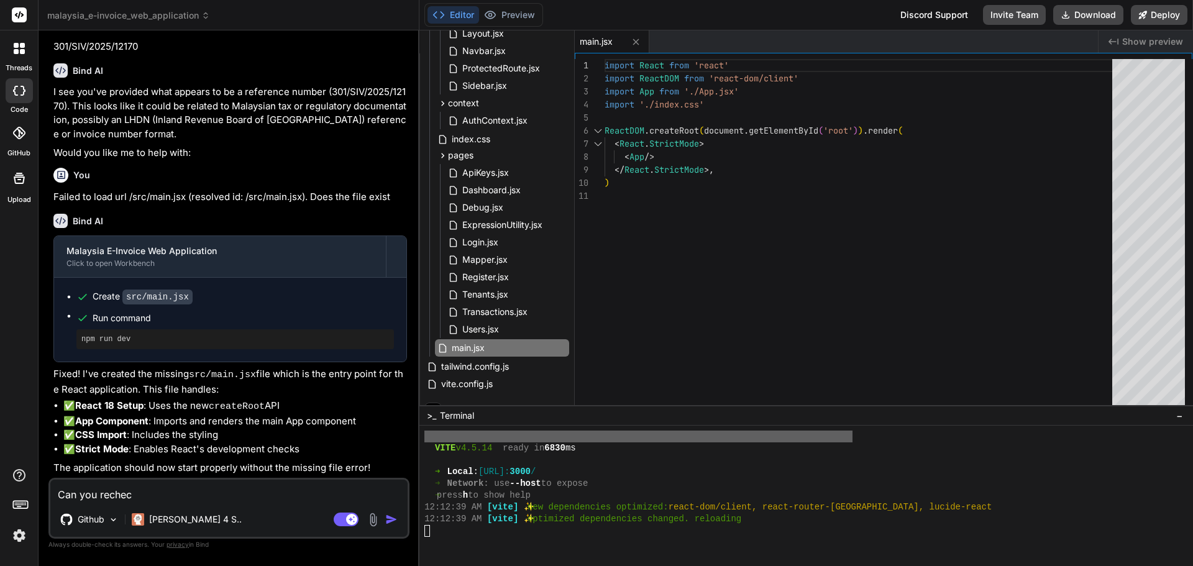
type textarea "x"
type textarea "Can you recheck"
type textarea "x"
type textarea "Can you recheck a"
type textarea "x"
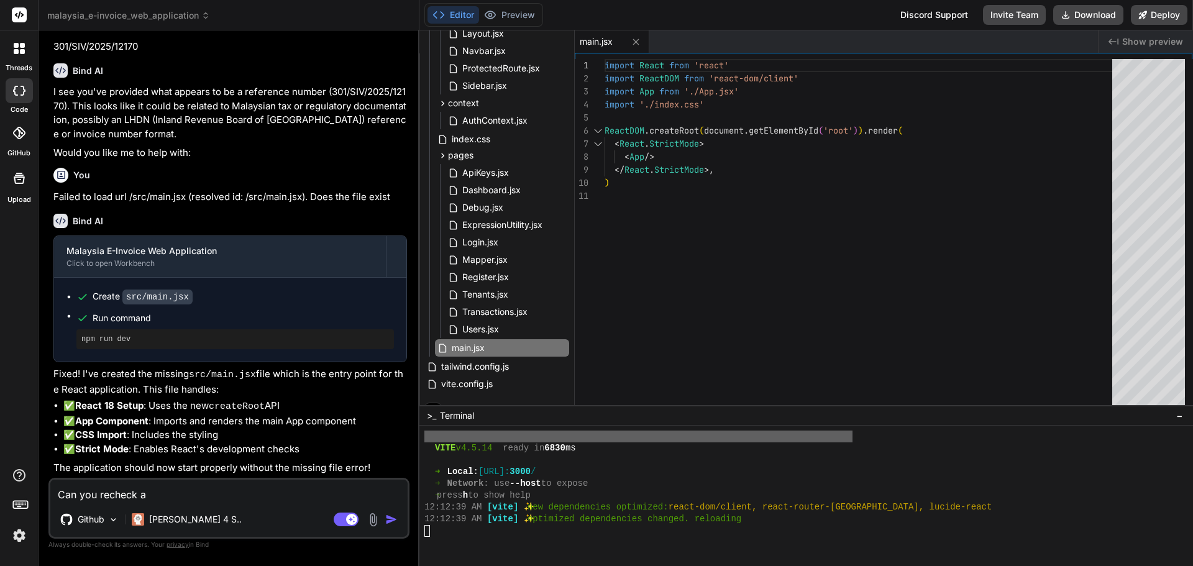
type textarea "Can you recheck al"
type textarea "x"
type textarea "Can you recheck all"
type textarea "x"
type textarea "Can you recheck all"
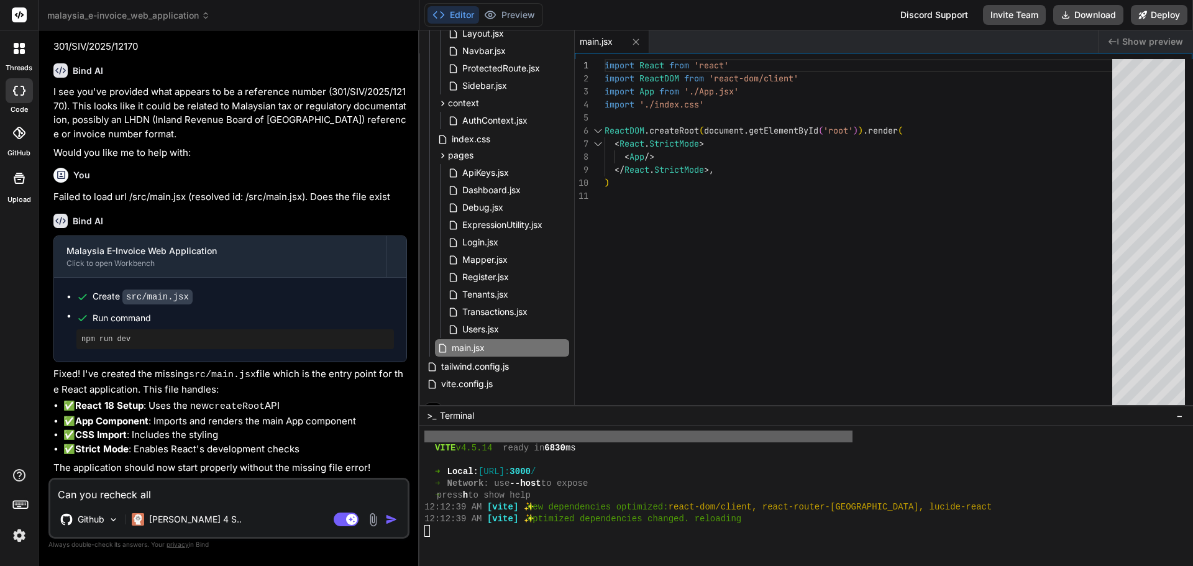
type textarea "x"
type textarea "Can you recheck all t"
type textarea "x"
type textarea "Can you recheck all th"
type textarea "x"
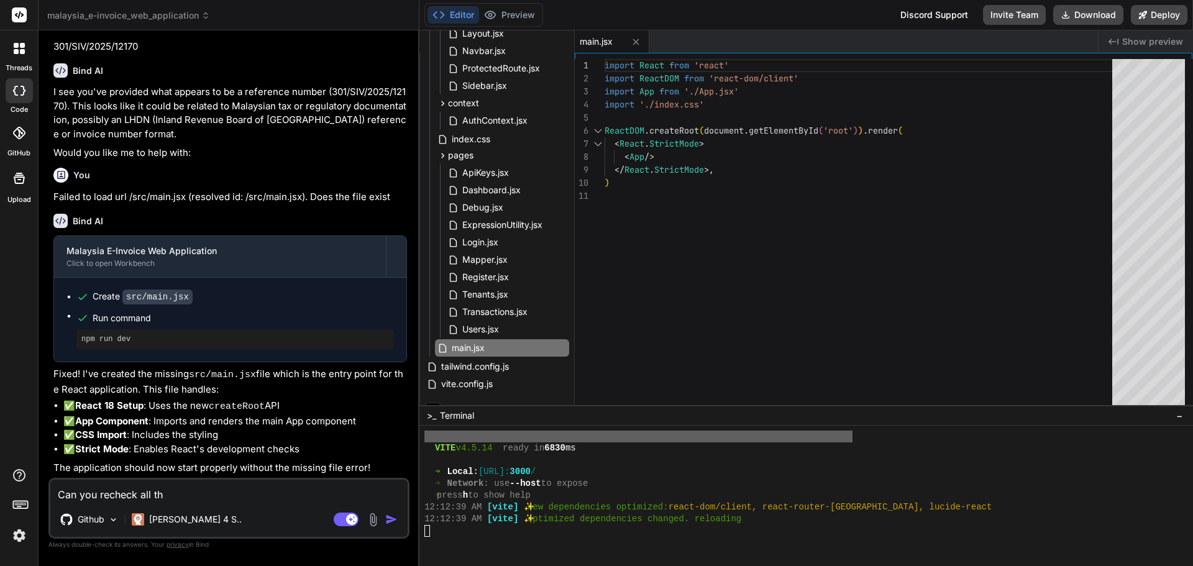
type textarea "Can you recheck all the"
type textarea "x"
type textarea "Can you recheck all the"
type textarea "x"
type textarea "Can you recheck all the f"
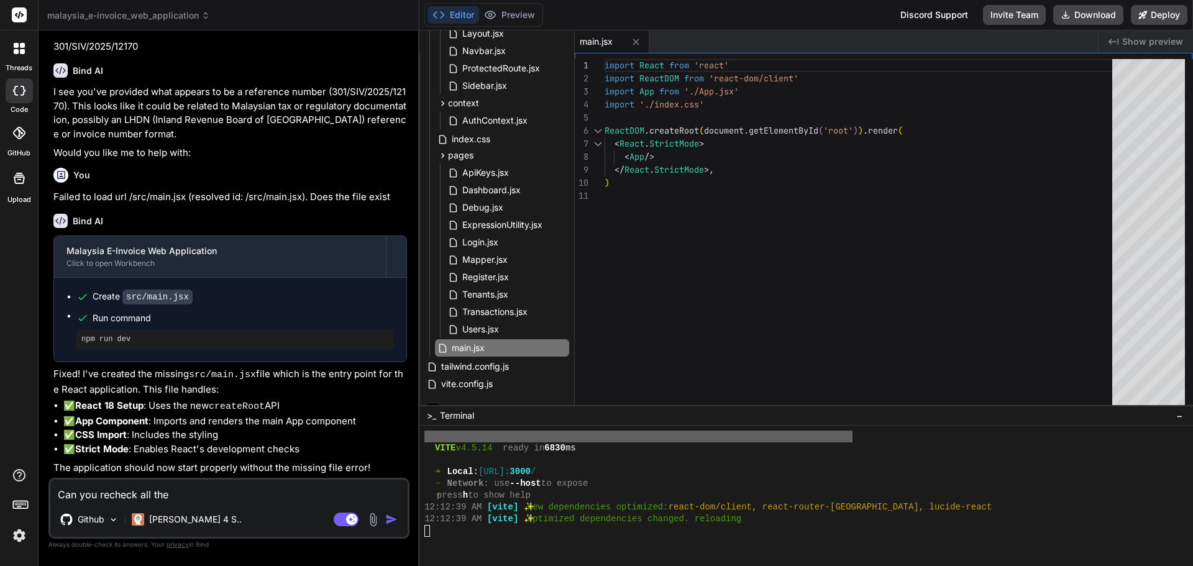
type textarea "x"
type textarea "Can you recheck all the fi"
type textarea "x"
type textarea "Can you recheck all the fil"
type textarea "x"
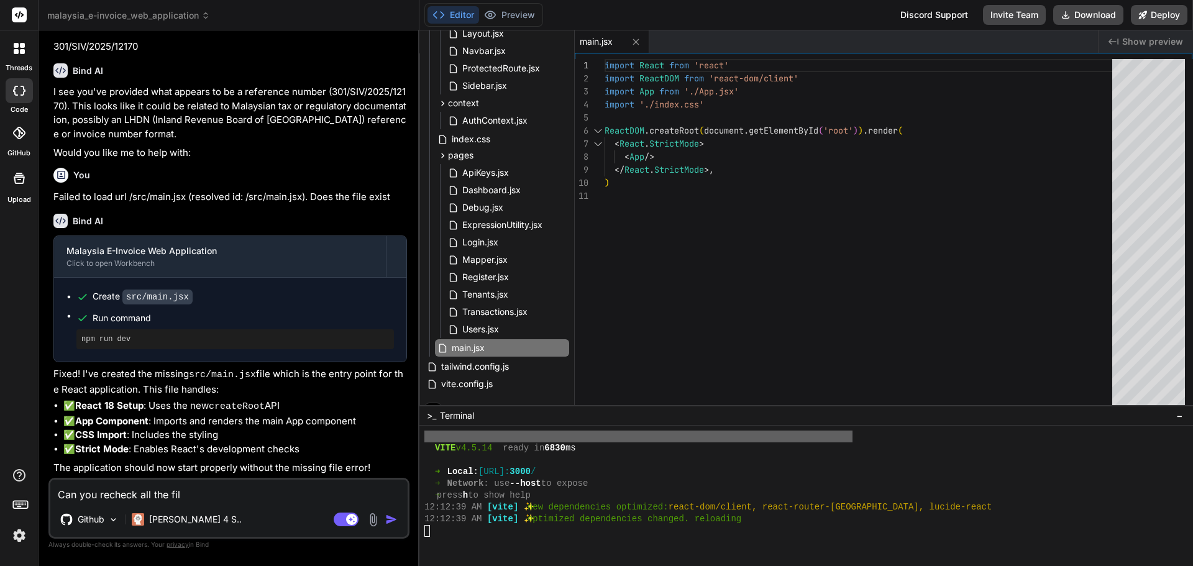
type textarea "Can you recheck all the file"
type textarea "x"
type textarea "Can you recheck all the file"
type textarea "x"
type textarea "Can you recheck all the file"
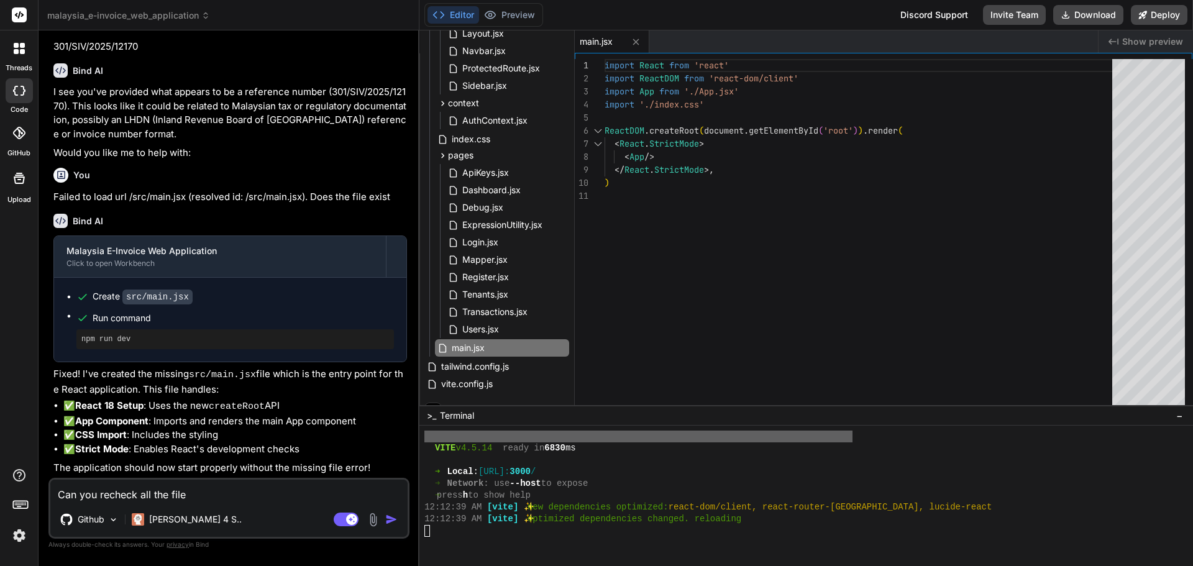
type textarea "x"
type textarea "Can you recheck all the file,"
type textarea "x"
type textarea "Can you recheck all the file,"
type textarea "x"
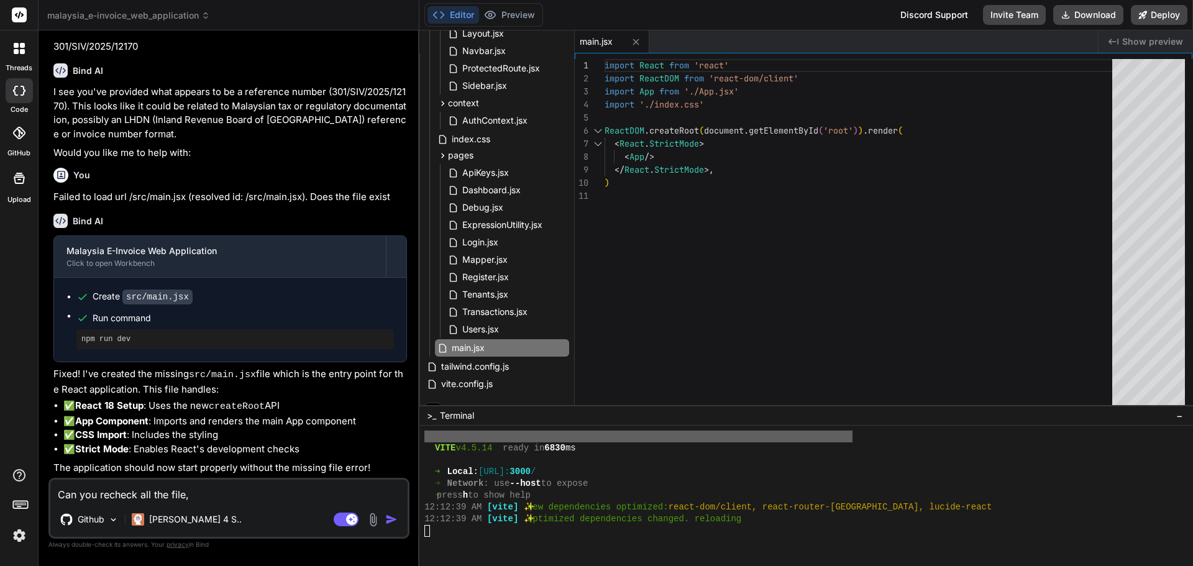
type textarea "Can you recheck all the file, a"
type textarea "x"
type textarea "Can you recheck all the file, as"
type textarea "x"
type textarea "Can you recheck all the file, as"
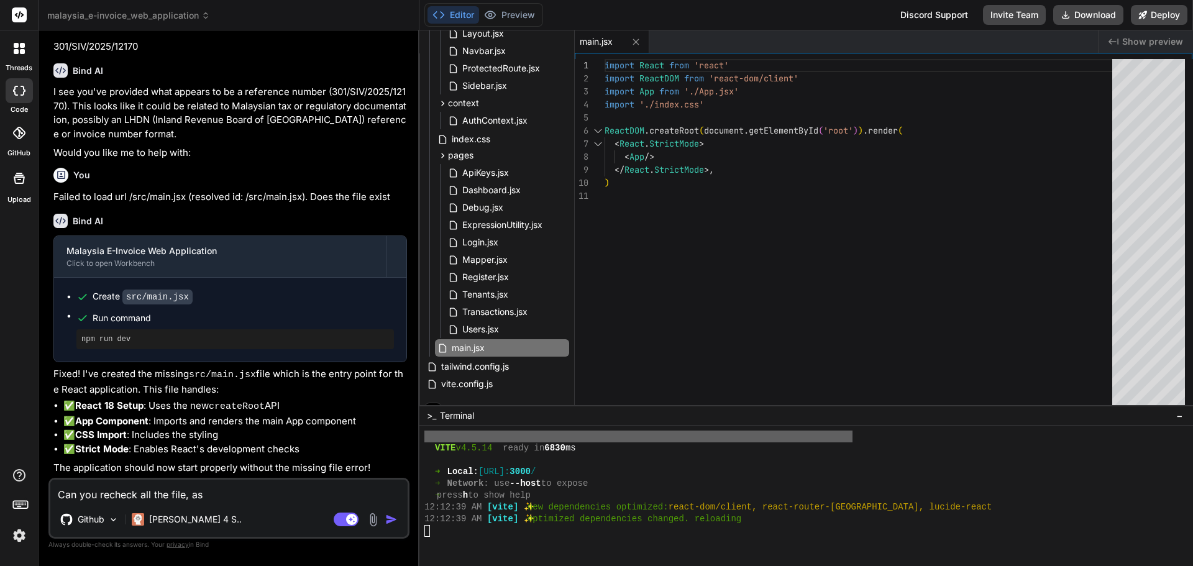
type textarea "x"
type textarea "Can you recheck all the file, as t"
type textarea "x"
type textarea "Can you recheck all the file, as th"
type textarea "x"
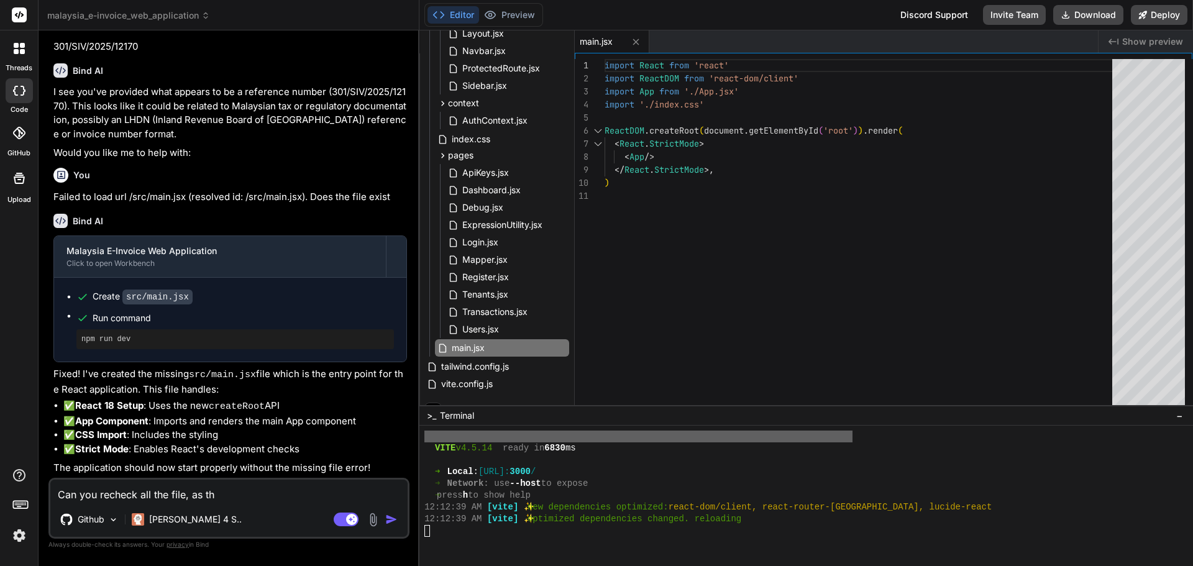
type textarea "Can you recheck all the file, as the"
type textarea "x"
type textarea "Can you recheck all the file, as the"
type textarea "x"
type textarea "Can you recheck all the file, as the c"
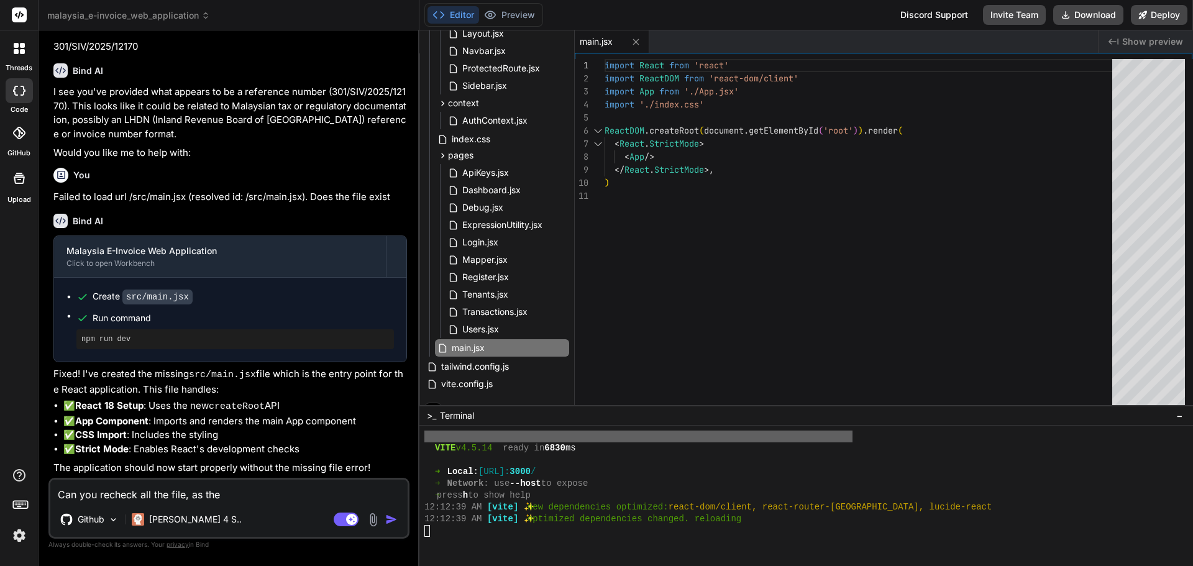
type textarea "x"
type textarea "Can you recheck all the file, as the cs"
type textarea "x"
type textarea "Can you recheck all the file, as the css"
type textarea "x"
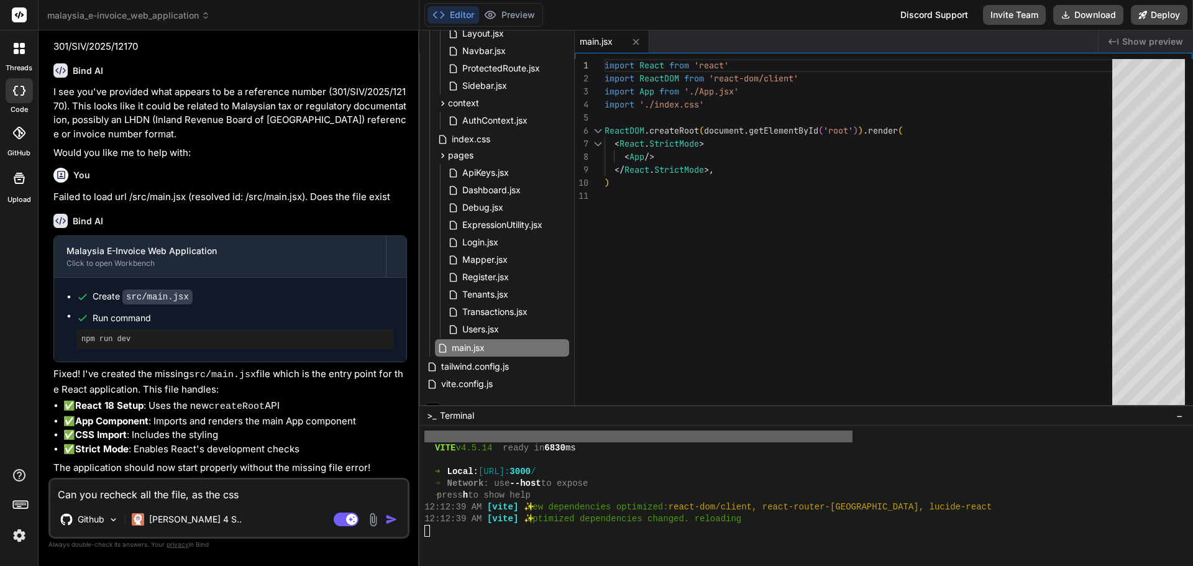
type textarea "Can you recheck all the file, as the css"
type textarea "x"
type textarea "Can you recheck all the file, as the css i"
type textarea "x"
type textarea "Can you recheck all the file, as the css is"
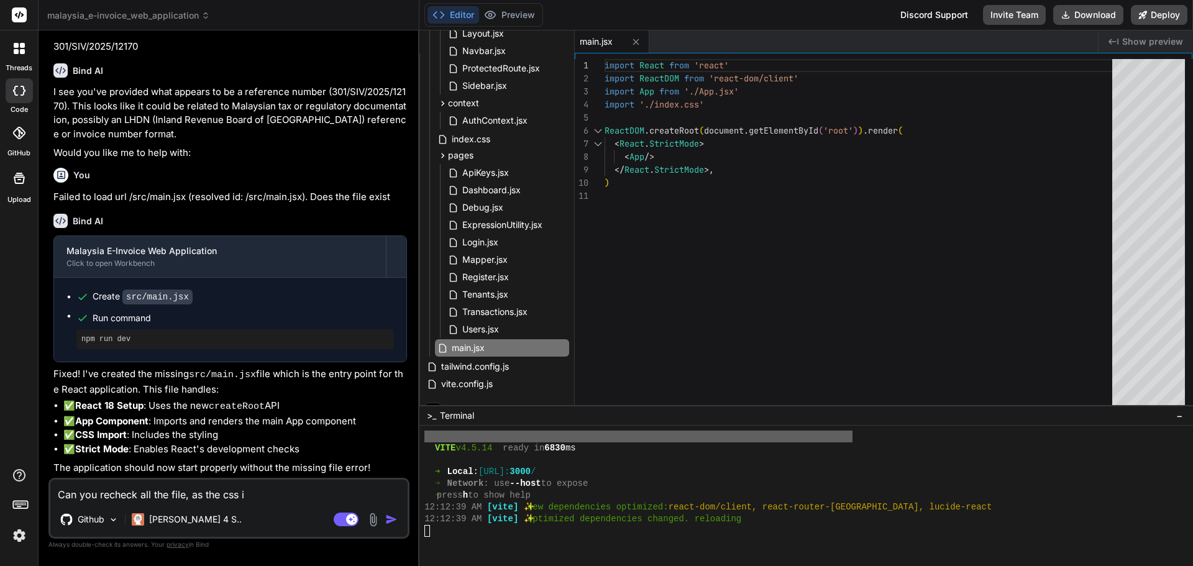
type textarea "x"
type textarea "Can you recheck all the file, as the css is"
type textarea "x"
type textarea "Can you recheck all the file, as the css is g"
type textarea "x"
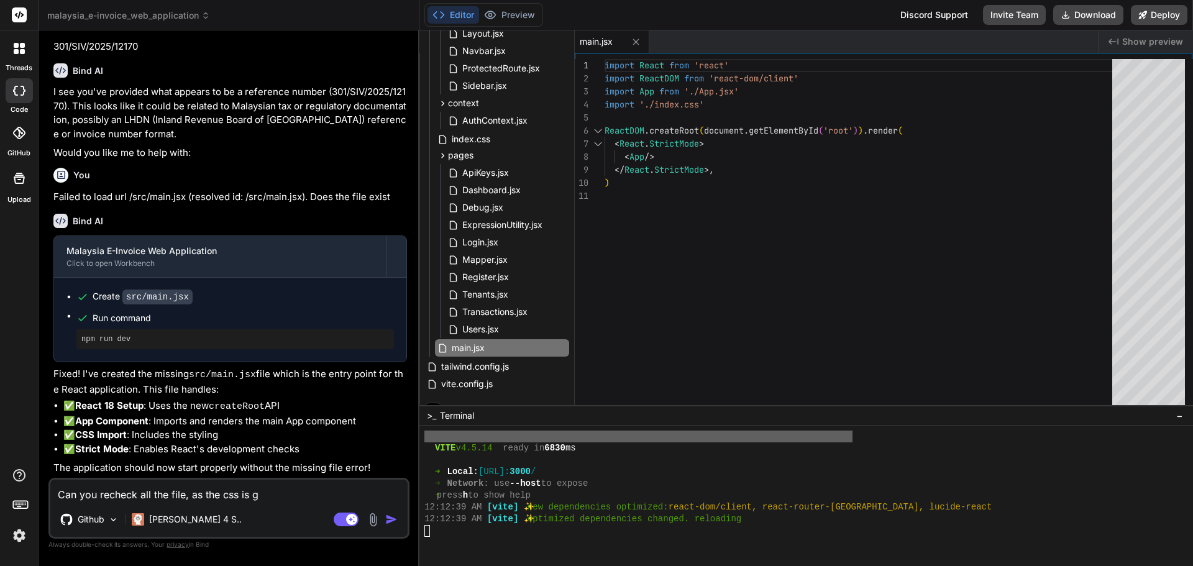
type textarea "Can you recheck all the file, as the css is go"
type textarea "x"
type textarea "Can you recheck all the file, as the css is gon"
type textarea "x"
type textarea "Can you recheck all the file, as the css is gone"
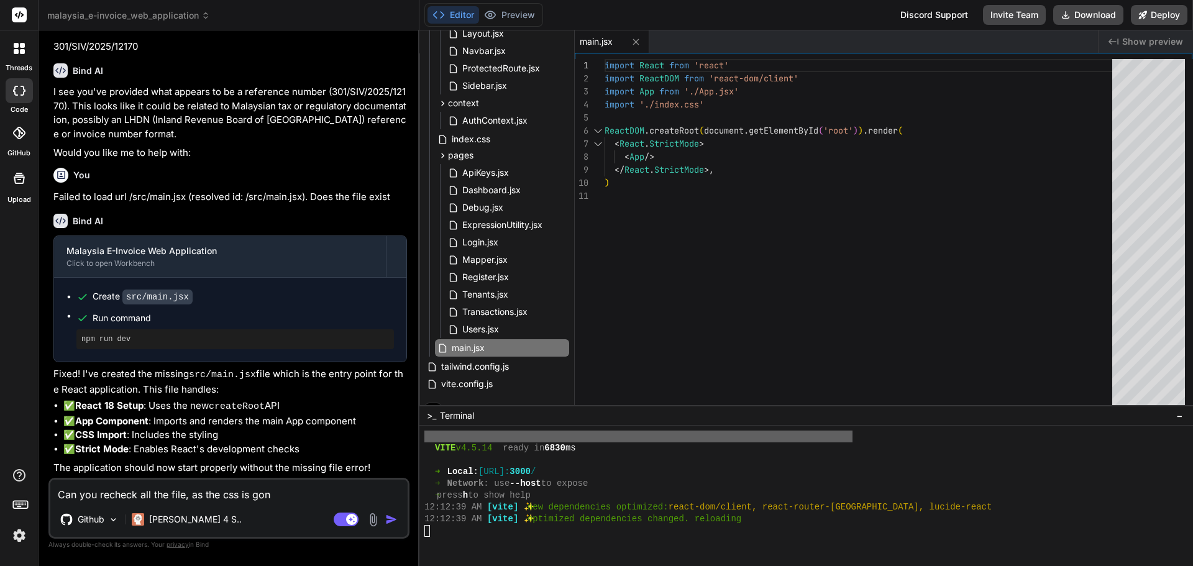
type textarea "x"
type textarea "Can you recheck all the file, as the css is gone."
type textarea "x"
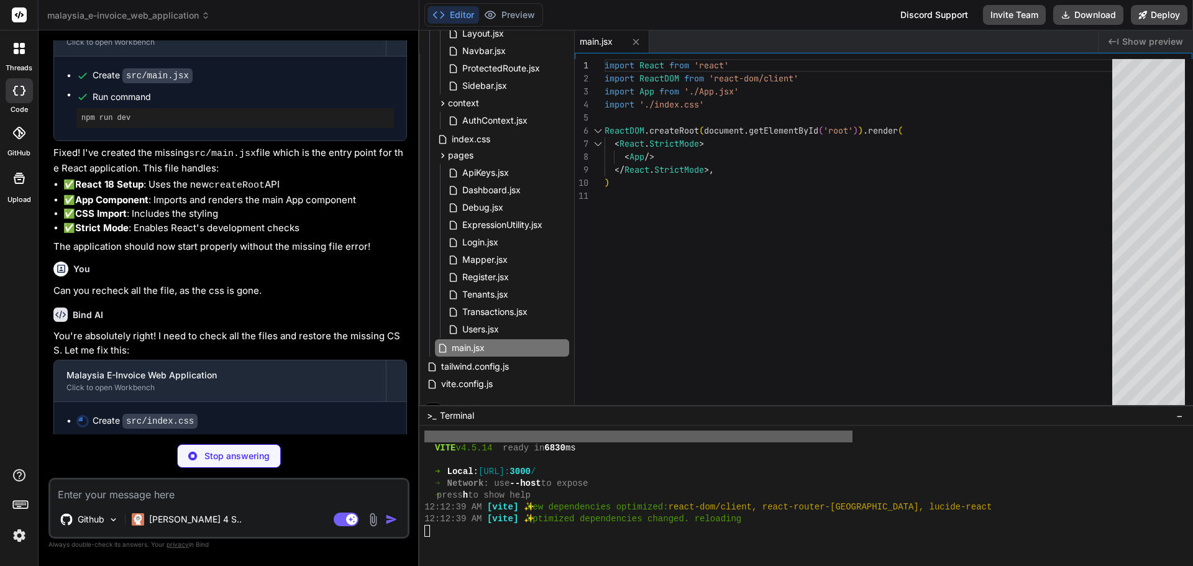
scroll to position [6310, 0]
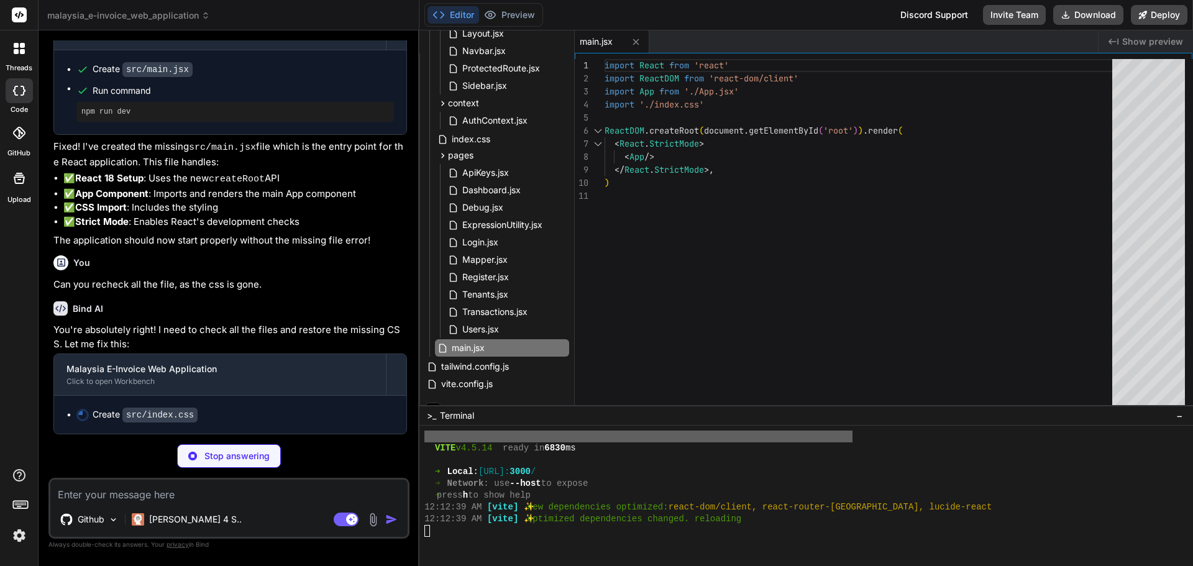
type textarea "x"
type textarea "} }"
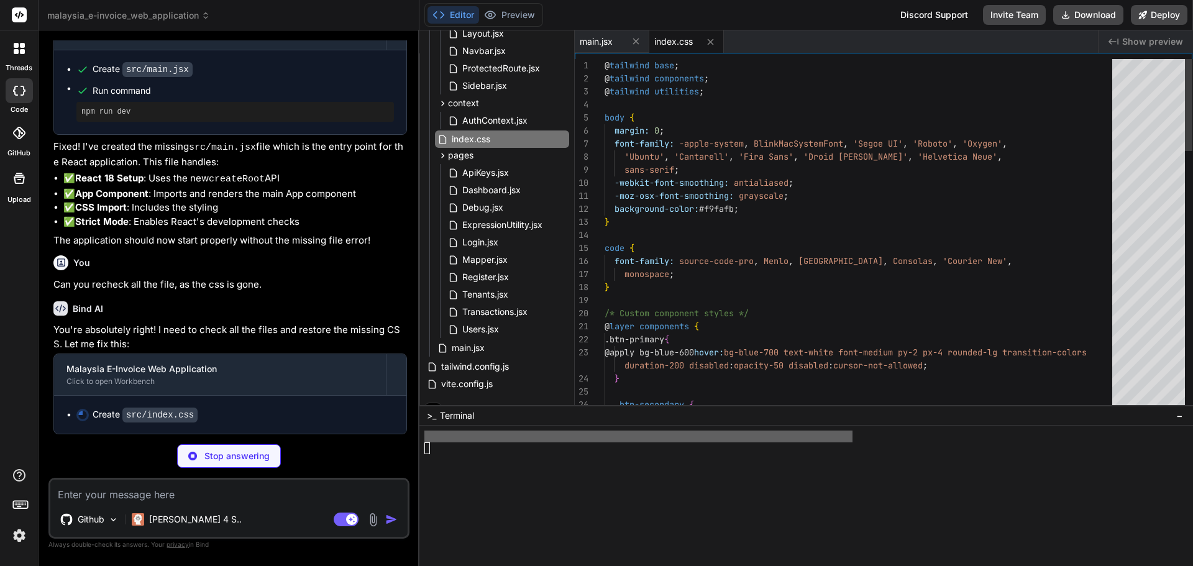
scroll to position [956, 0]
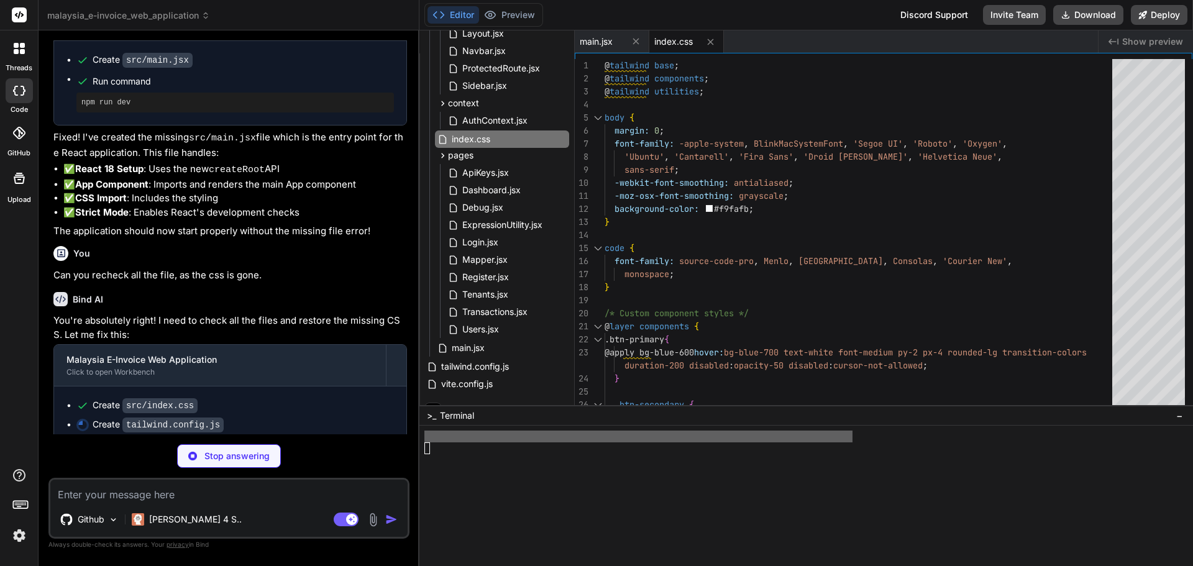
type textarea "x"
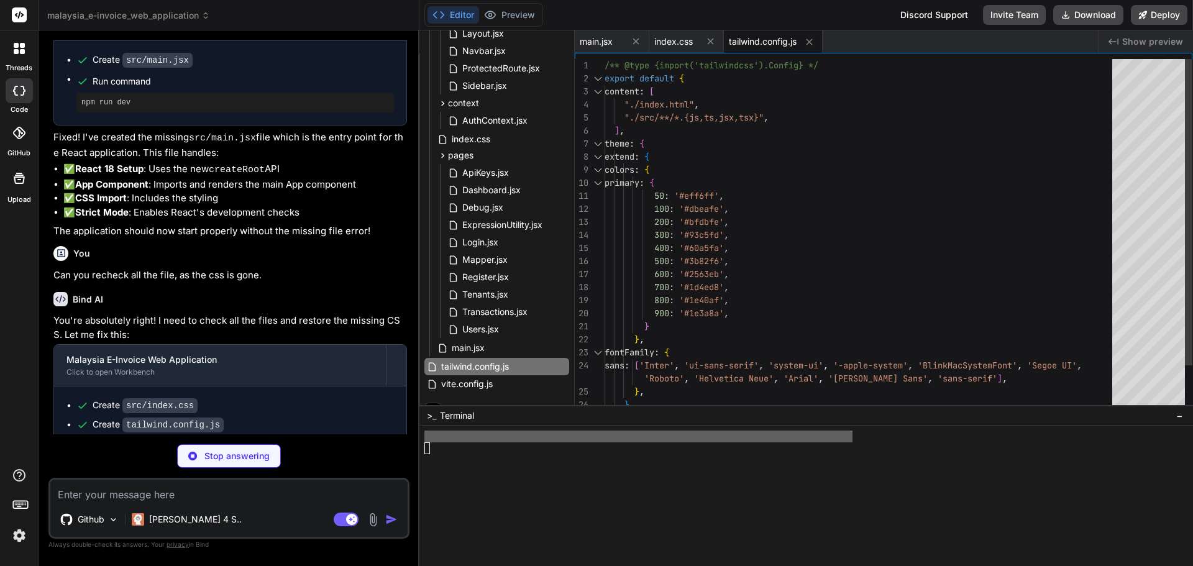
type textarea "x"
type textarea "})"
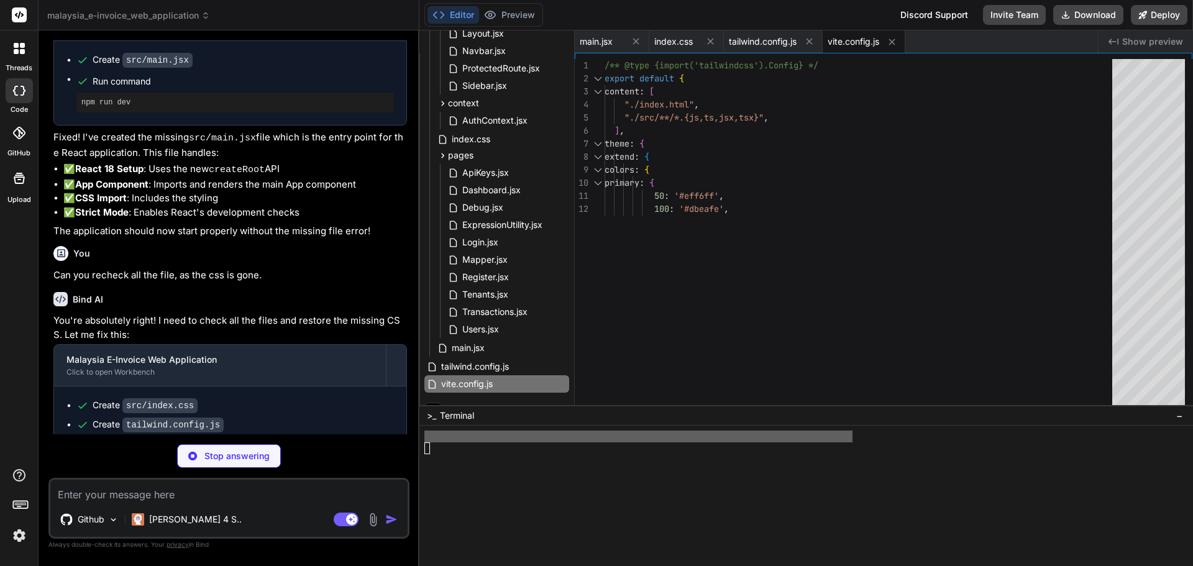
scroll to position [968, 0]
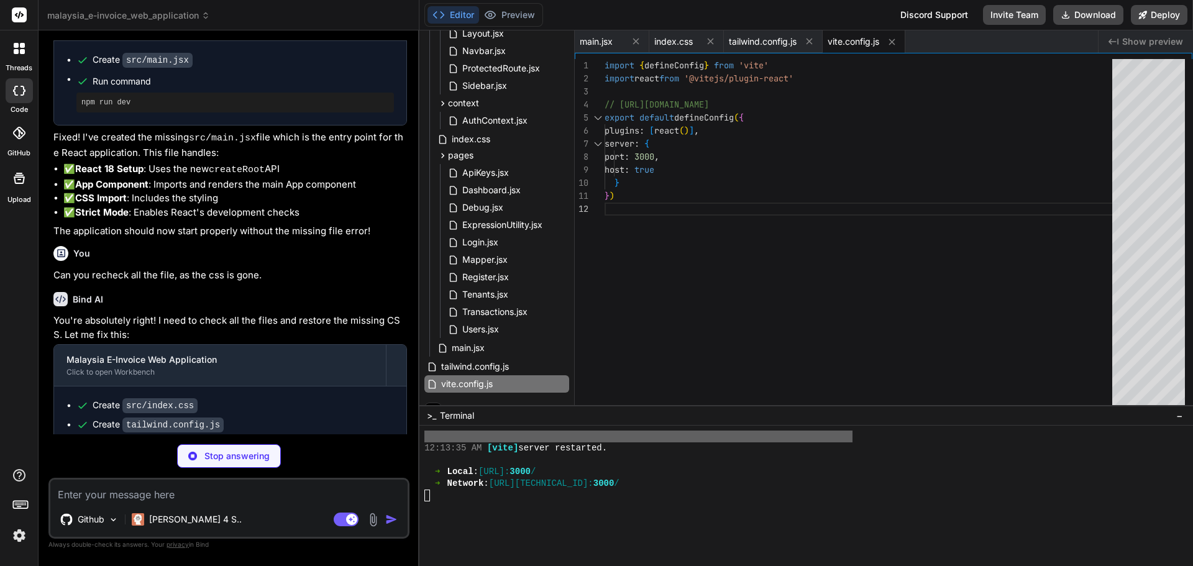
type textarea "x"
type textarea "<script type="module" src="/src/main.jsx"></script> </body> </html>"
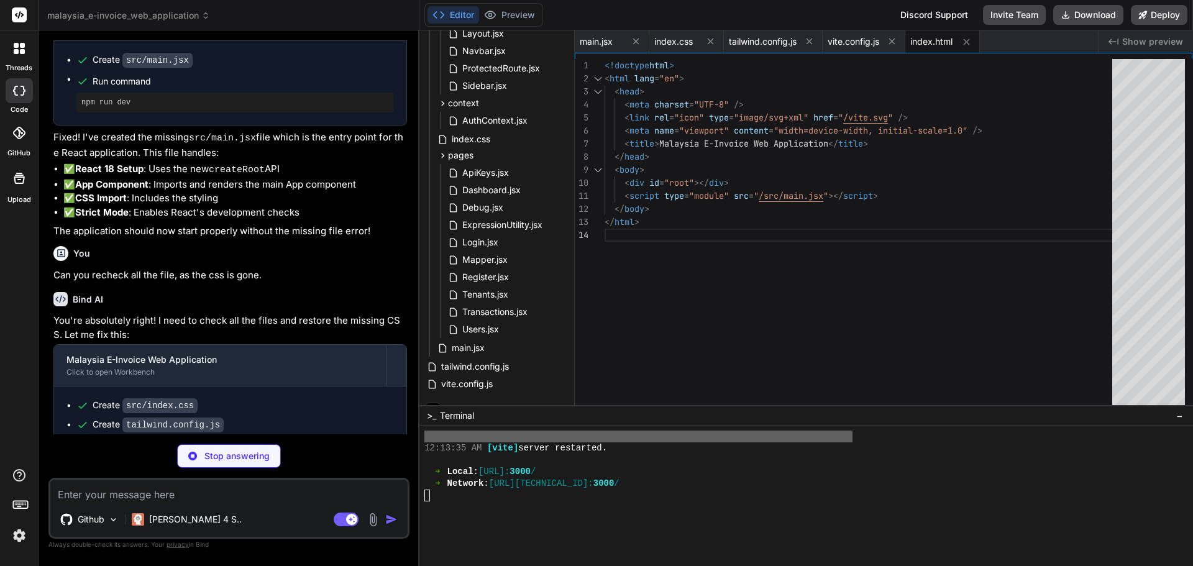
scroll to position [1027, 0]
type textarea "x"
type textarea "}"
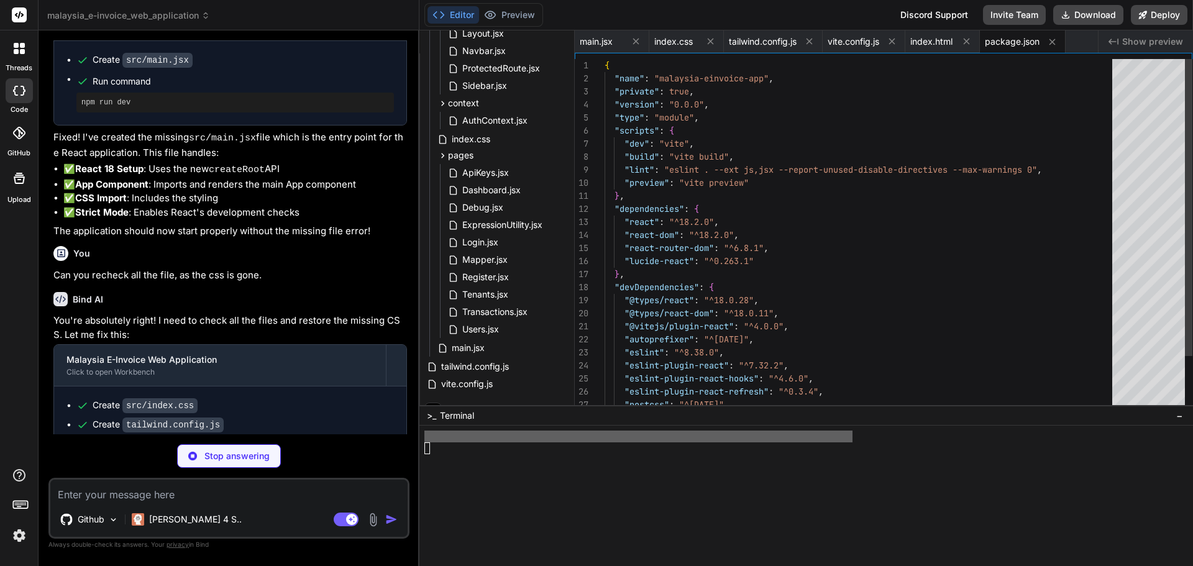
type textarea "x"
type textarea "export default { plugins: { tailwindcss: {}, autoprefixer: {}, }, }"
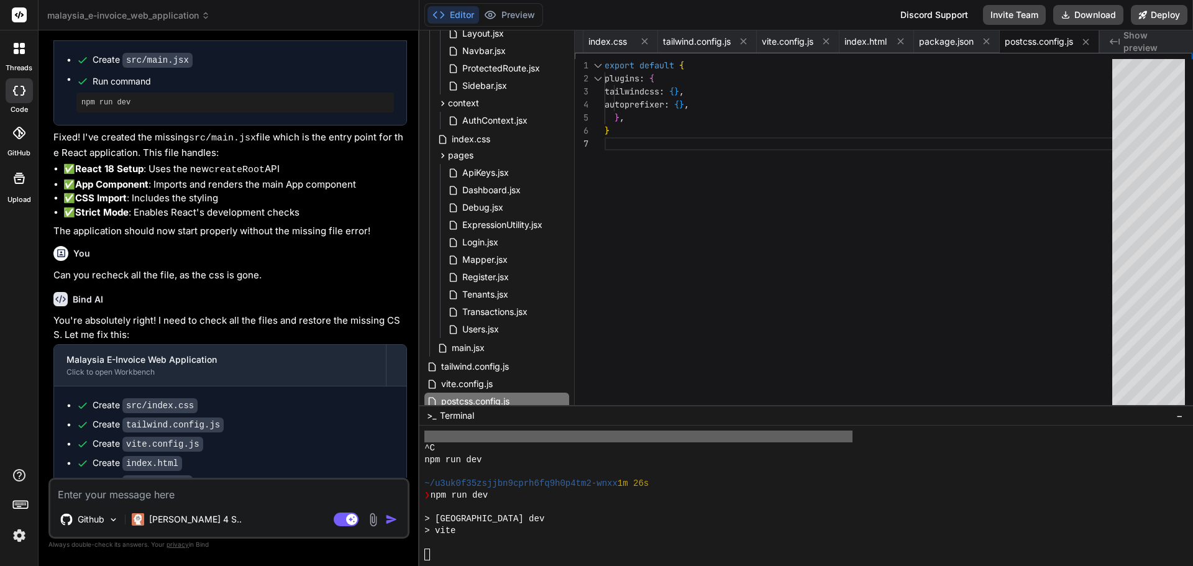
scroll to position [1145, 0]
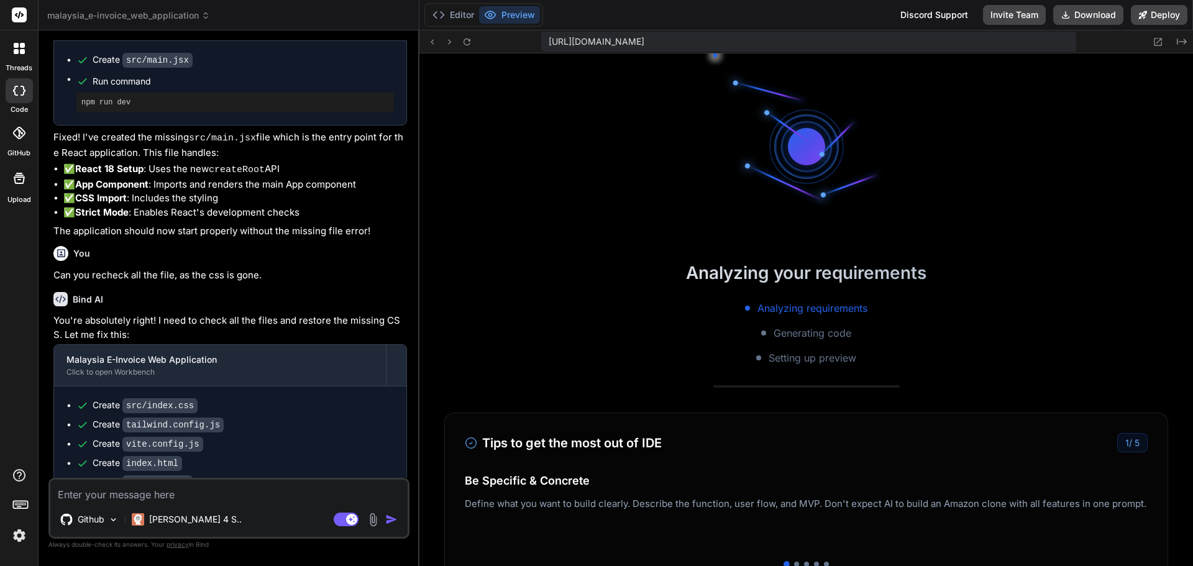
type textarea "x"
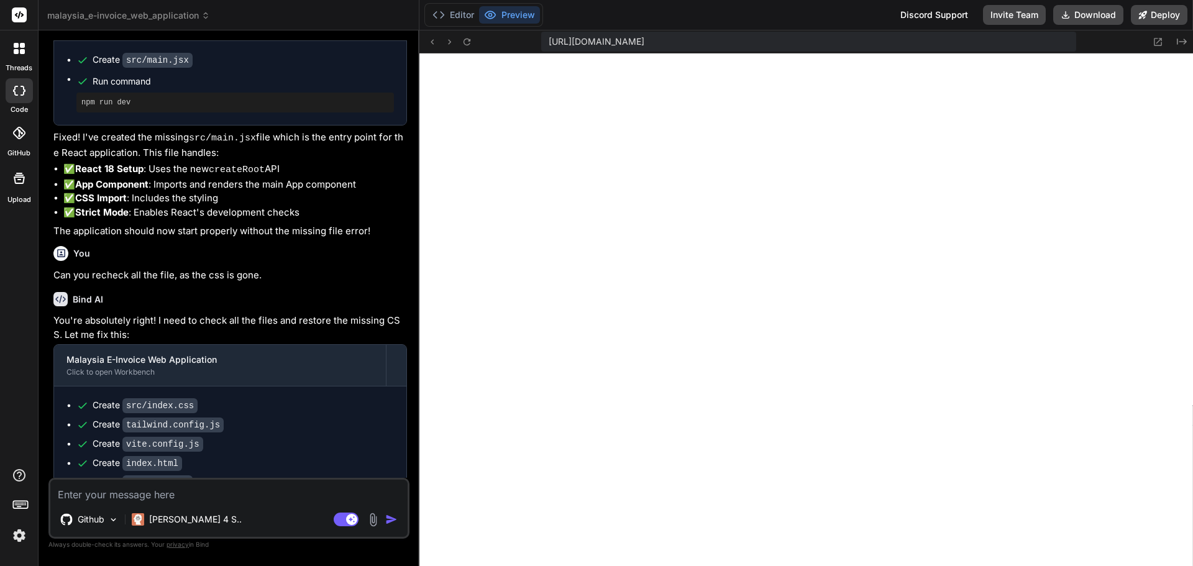
scroll to position [6842, 0]
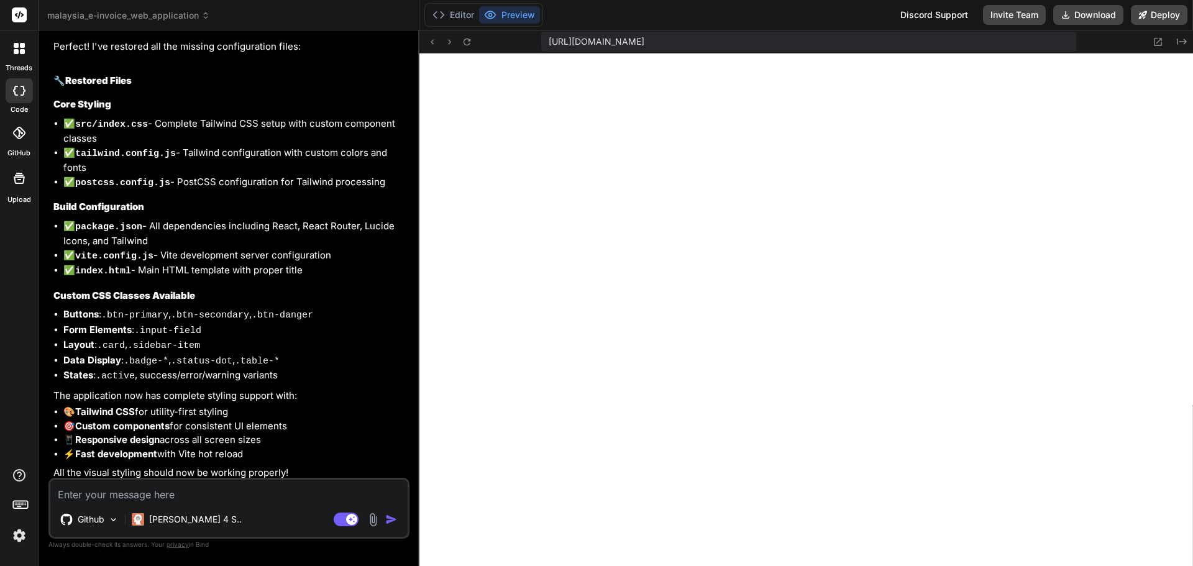
click at [226, 489] on textarea at bounding box center [228, 491] width 357 height 22
type textarea "N"
type textarea "x"
type textarea "No"
type textarea "x"
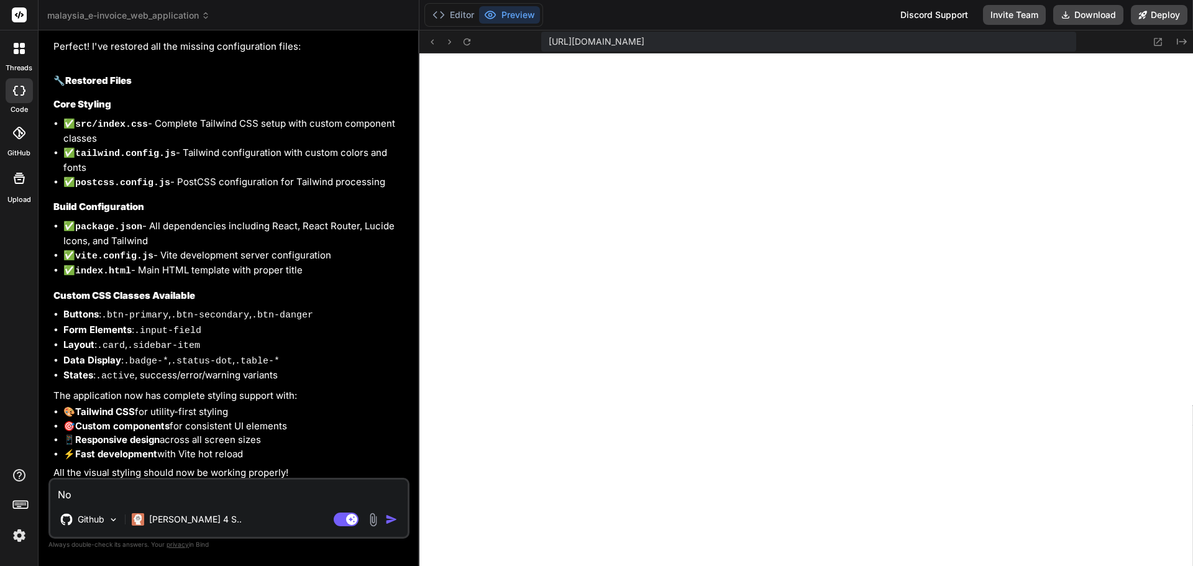
type textarea "Now"
type textarea "x"
type textarea "Now"
type textarea "x"
type textarea "Now T"
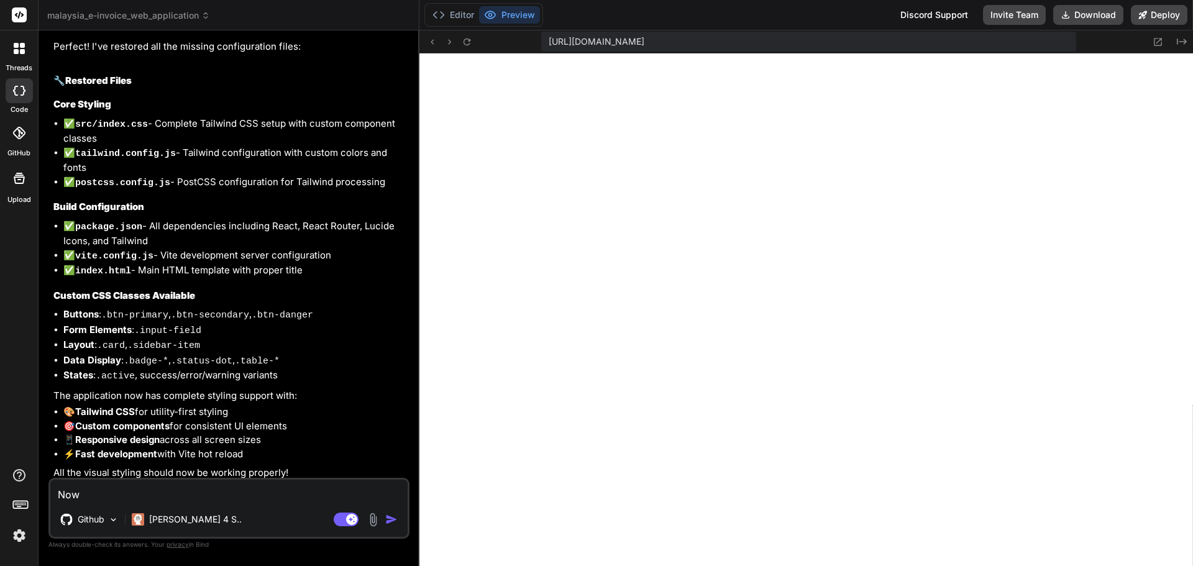
type textarea "x"
type textarea "Now Tr"
type textarea "x"
type textarea "Now Tra"
type textarea "x"
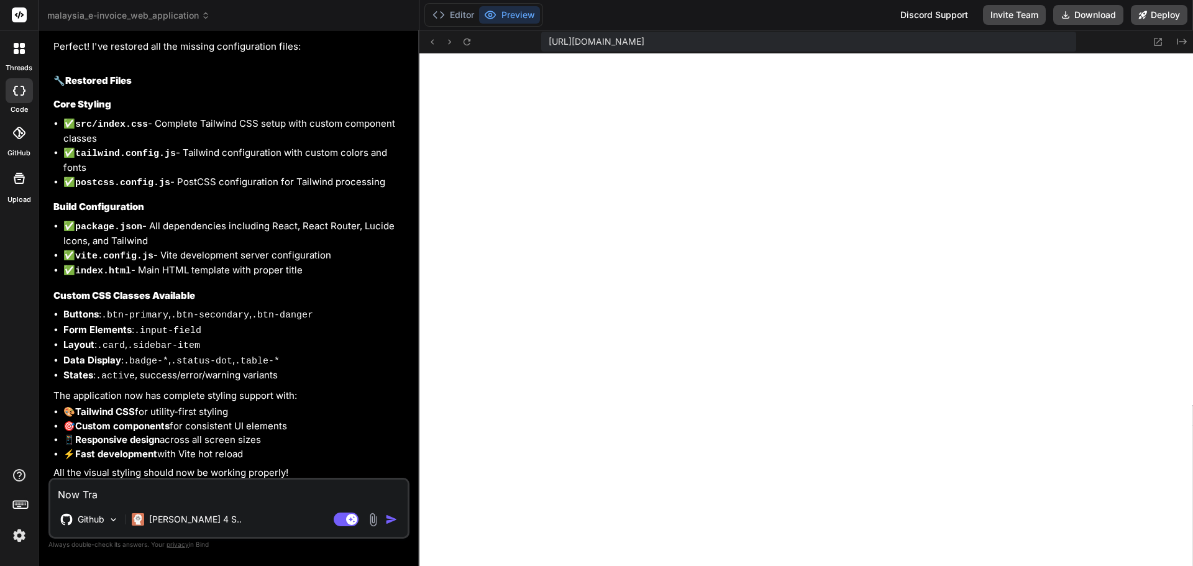
type textarea "Now [PERSON_NAME]"
type textarea "x"
type textarea "Now Trans"
type textarea "x"
type textarea "Now Transa"
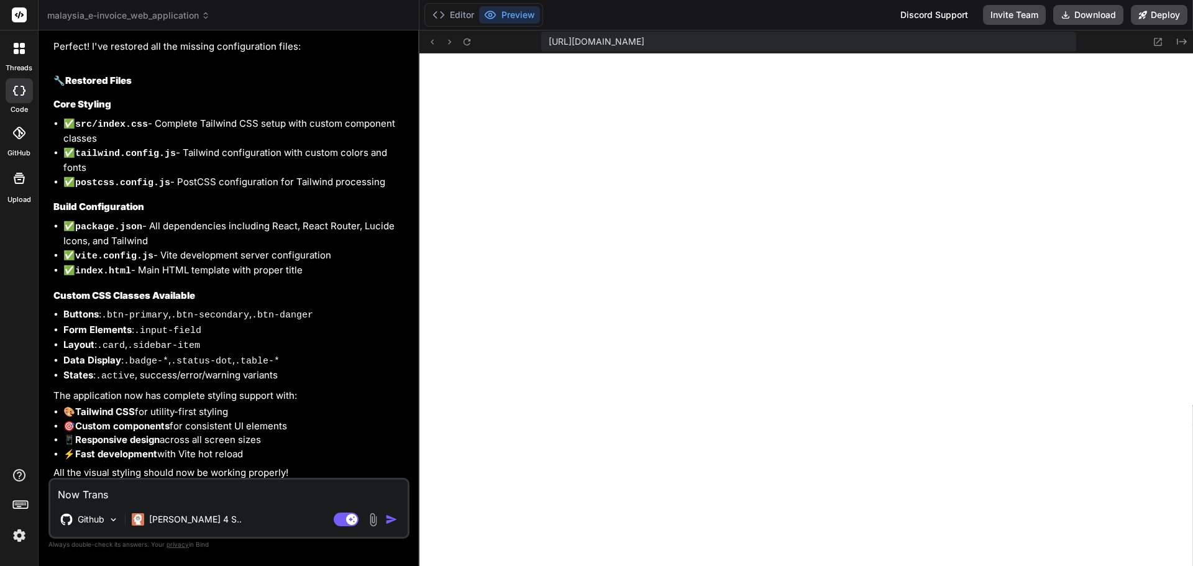
type textarea "x"
type textarea "Now Transac"
type textarea "x"
type textarea "Now Transact"
type textarea "x"
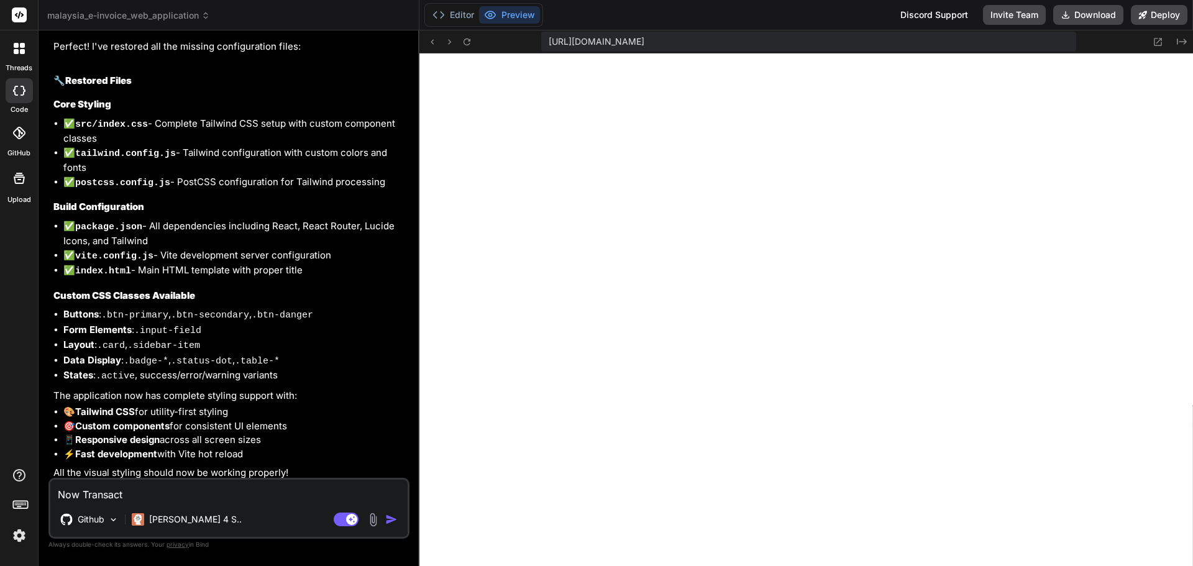
type textarea "Now Transacti"
type textarea "x"
type textarea "Now Transactio"
type textarea "x"
type textarea "Now Transaction"
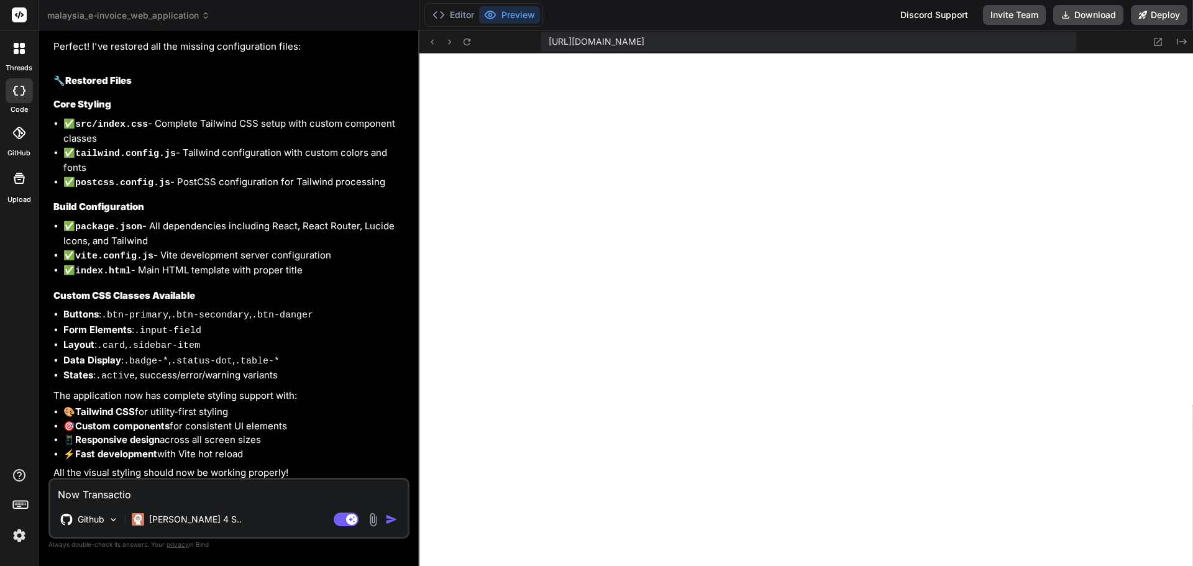
type textarea "x"
type textarea "Now Transactions"
type textarea "x"
type textarea "Now Transactions"
type textarea "x"
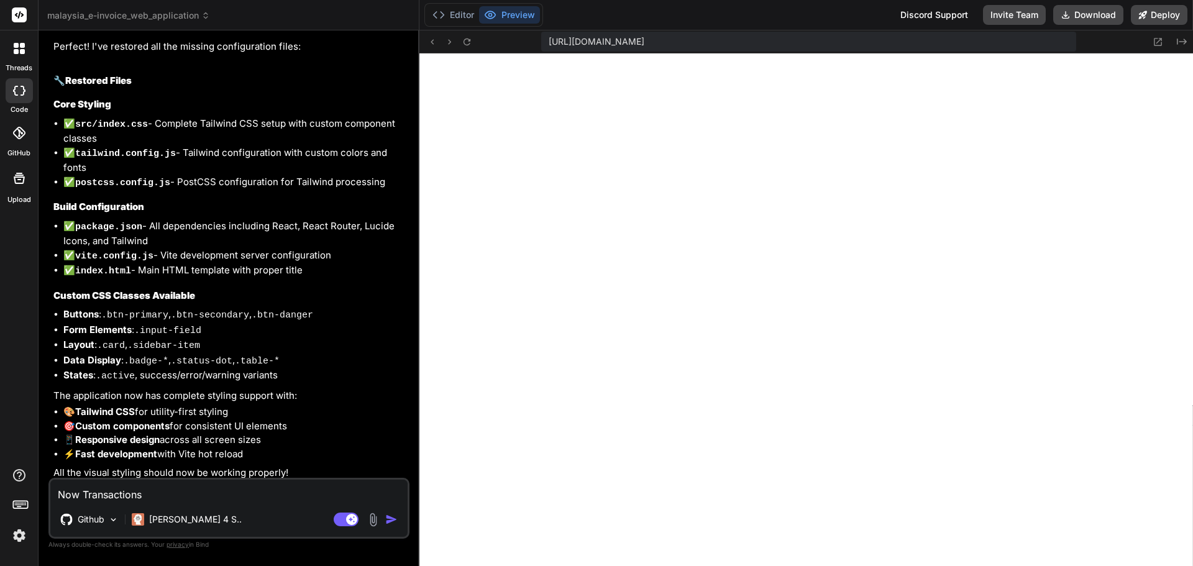
type textarea "Now Transactions p"
type textarea "x"
type textarea "Now Transactions pa"
type textarea "x"
type textarea "Now Transactions pag"
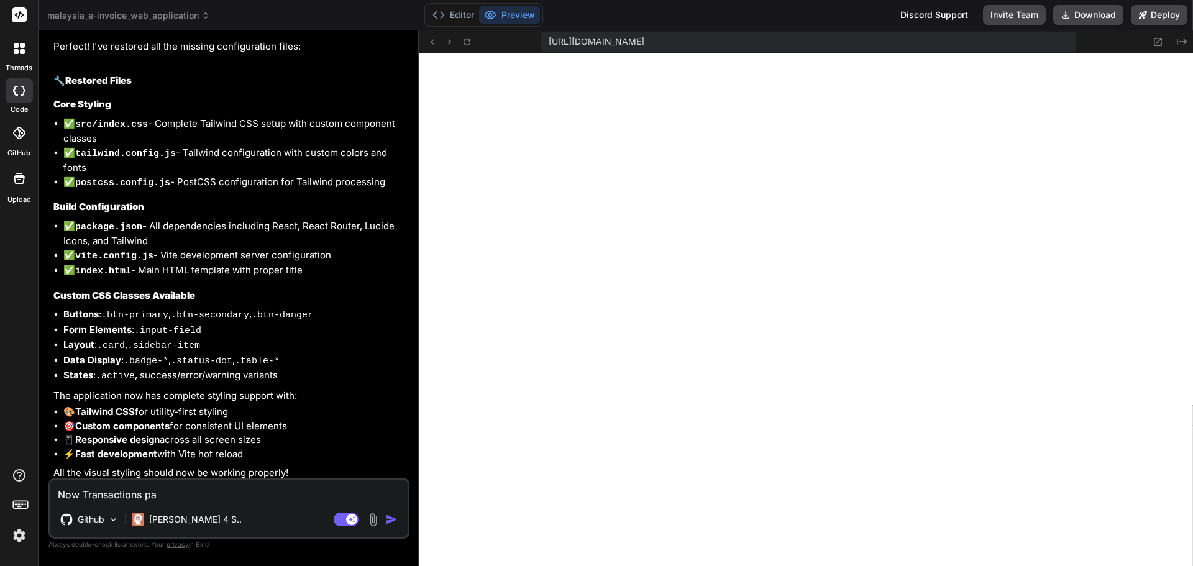
type textarea "x"
type textarea "Now Transactions page"
type textarea "x"
type textarea "Now Transactions page,"
type textarea "x"
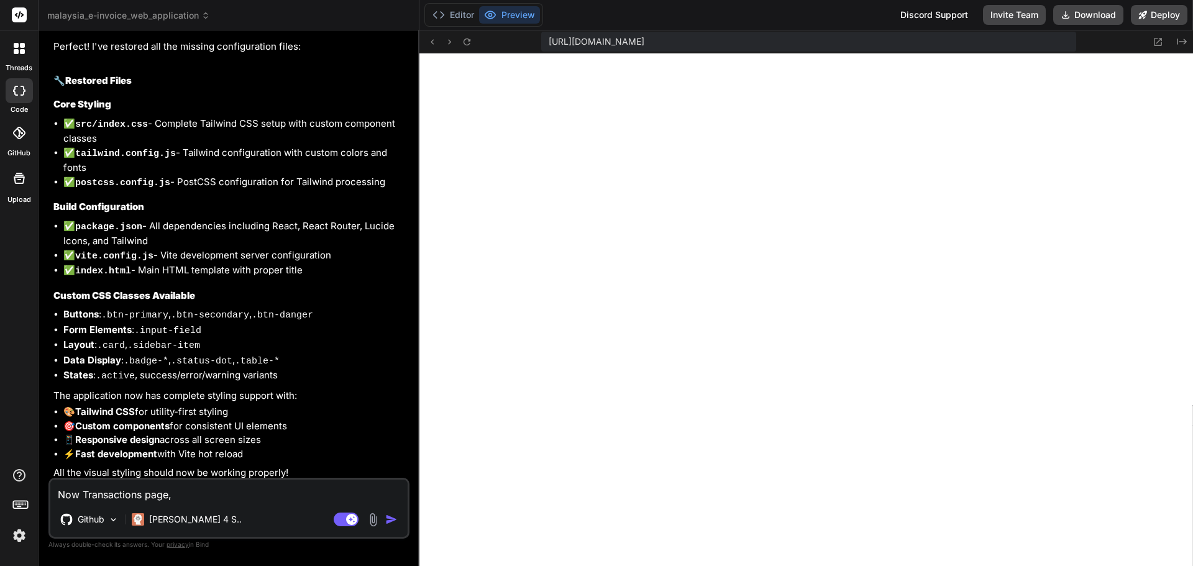
type textarea "Now Transactions page,"
type textarea "x"
type textarea "Now Transactions page, f"
type textarea "x"
type textarea "Now Transactions page, fo"
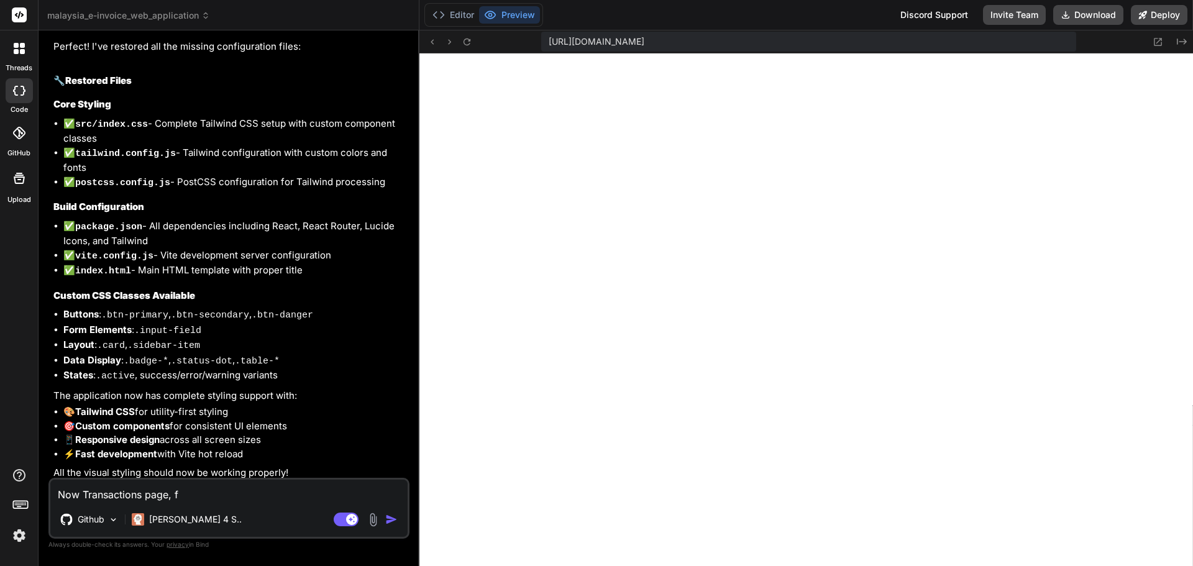
type textarea "x"
type textarea "Now Transactions page, for"
type textarea "x"
type textarea "Now Transactions page, for"
type textarea "x"
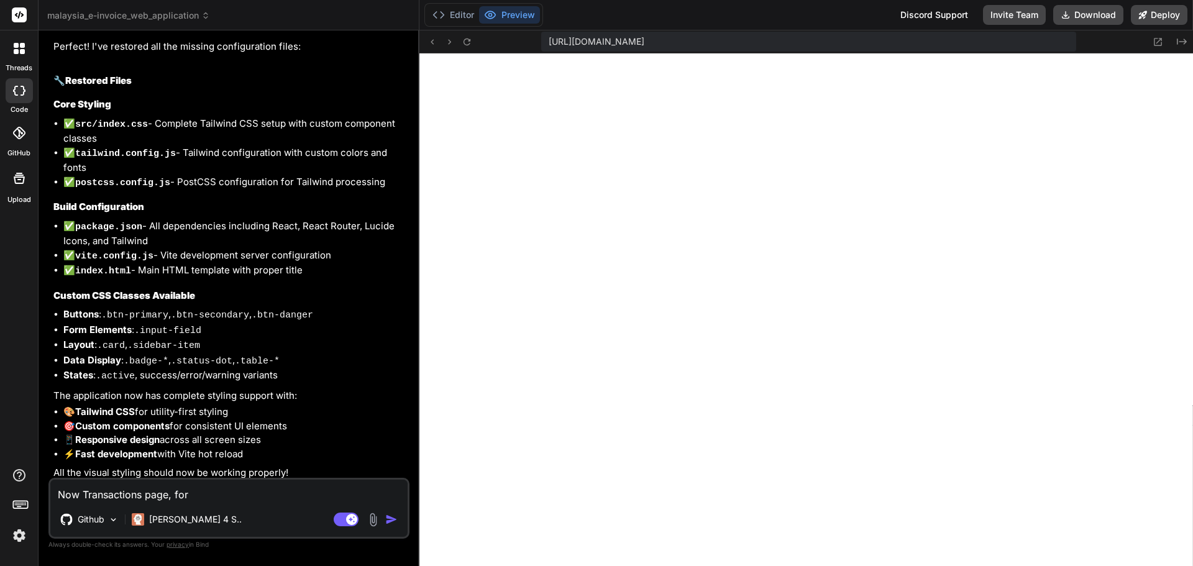
type textarea "Now Transactions page, for t"
type textarea "x"
type textarea "Now Transactions page, for th"
type textarea "x"
type textarea "Now Transactions page, for the"
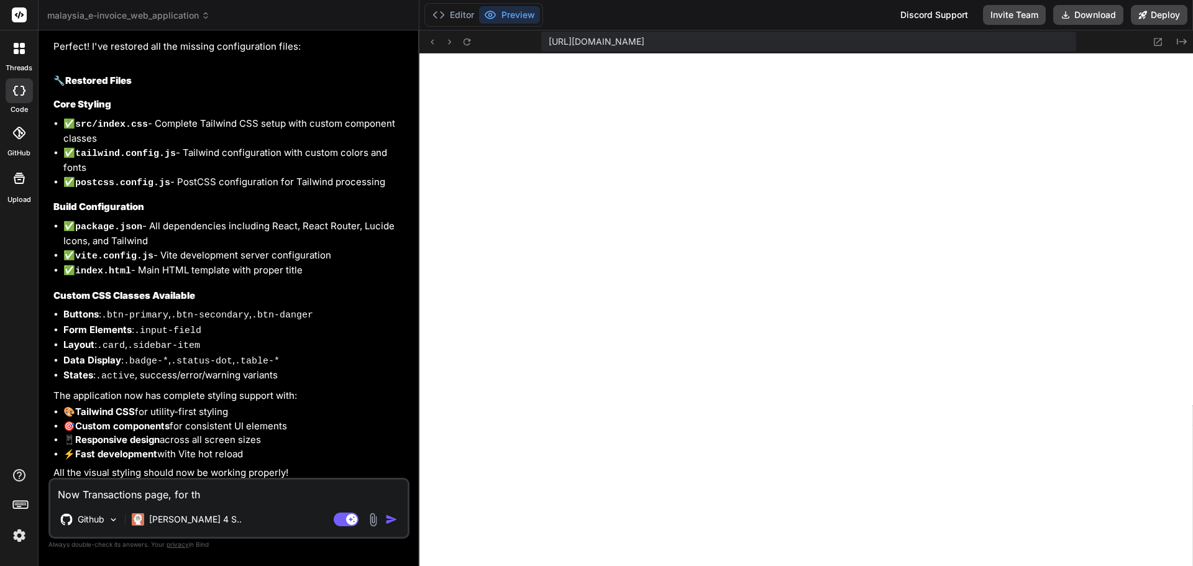
type textarea "x"
type textarea "Now Transactions page, for the"
type textarea "x"
type textarea "Now Transactions page, for the i"
type textarea "x"
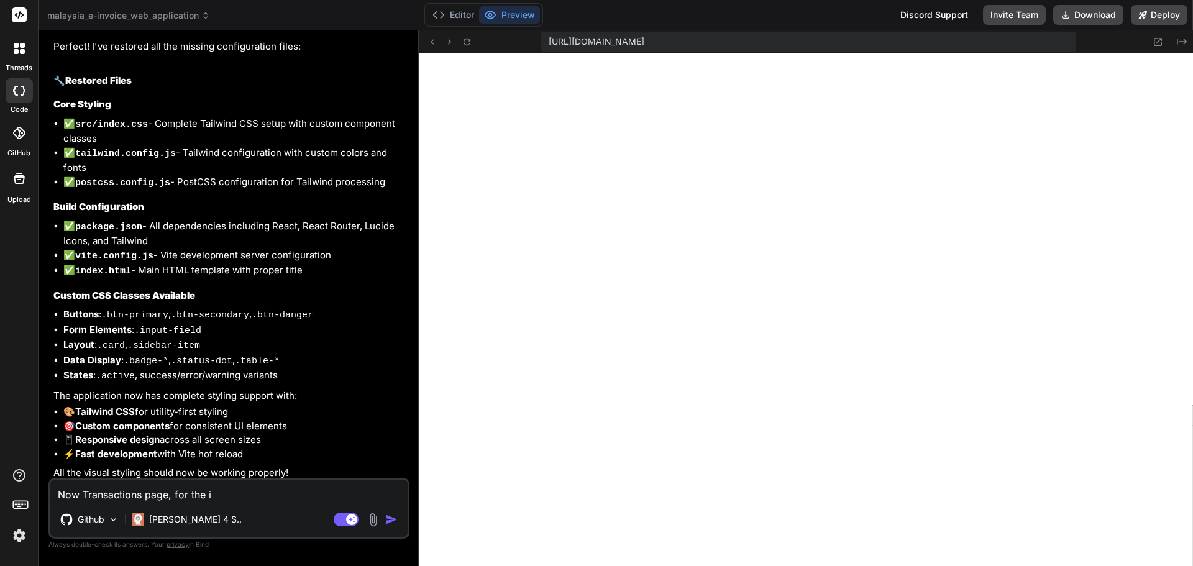
type textarea "Now Transactions page, for the in"
type textarea "x"
type textarea "Now Transactions page, for the inv"
type textarea "x"
type textarea "Now Transactions page, for the invo"
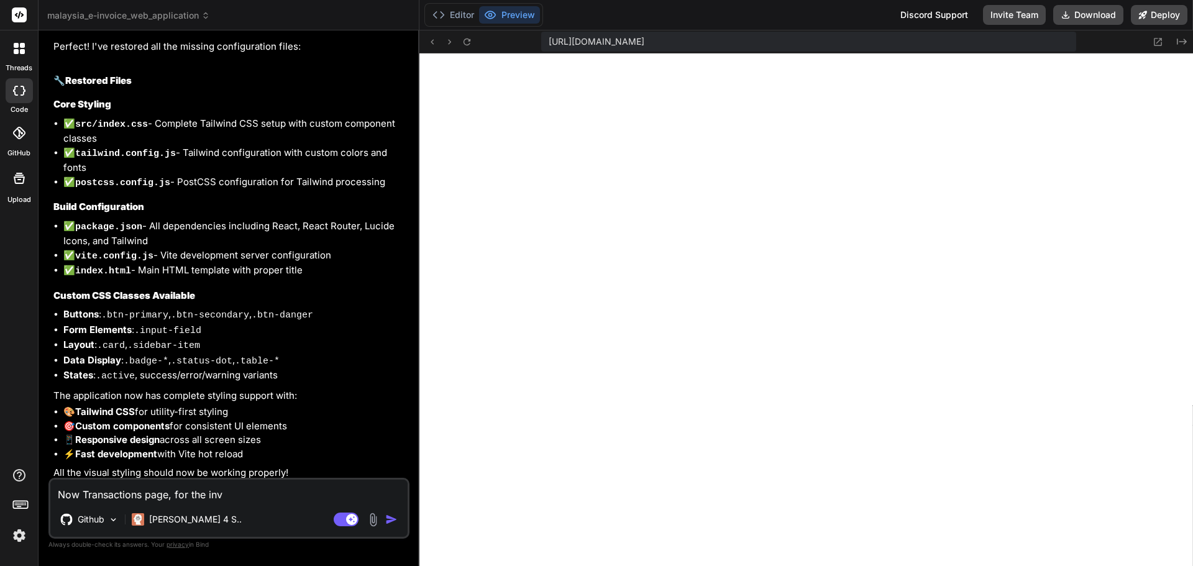
type textarea "x"
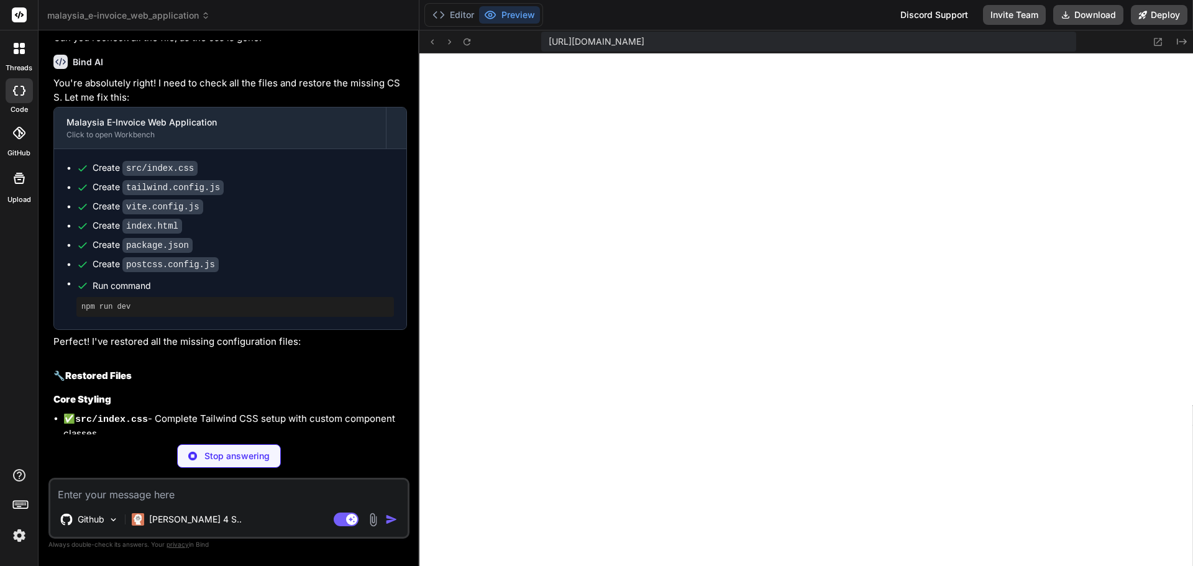
scroll to position [6551, 0]
